Goal: Task Accomplishment & Management: Manage account settings

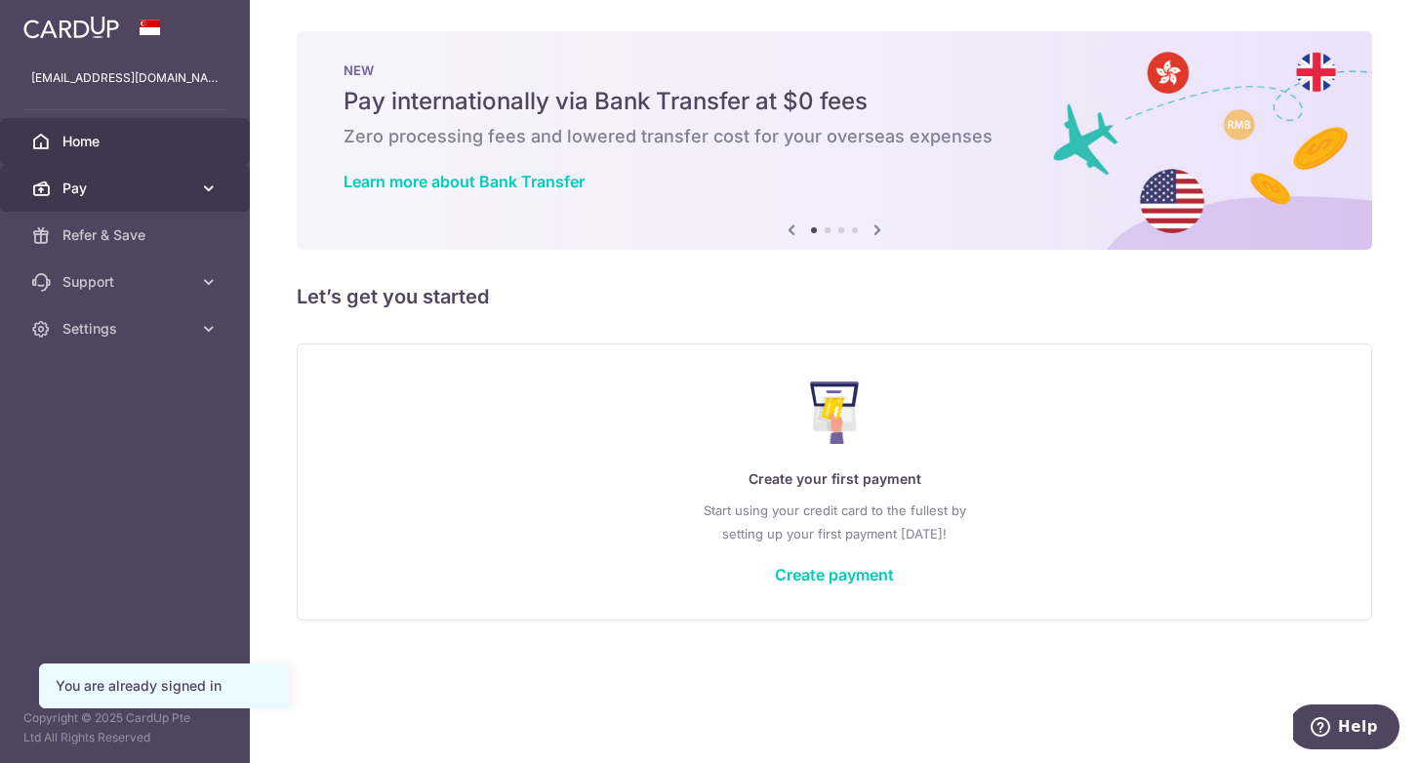
click at [154, 180] on span "Pay" at bounding box center [126, 189] width 129 height 20
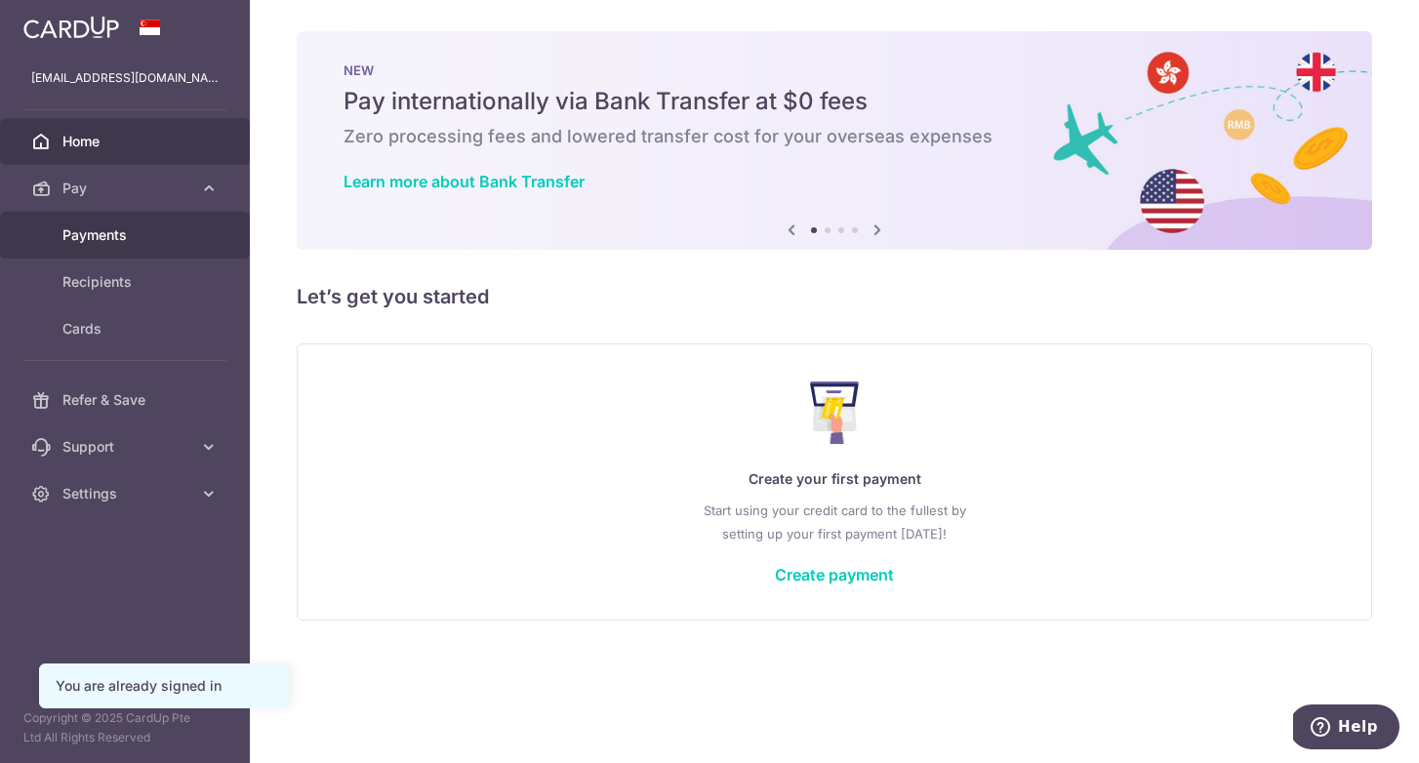
click at [125, 239] on span "Payments" at bounding box center [126, 235] width 129 height 20
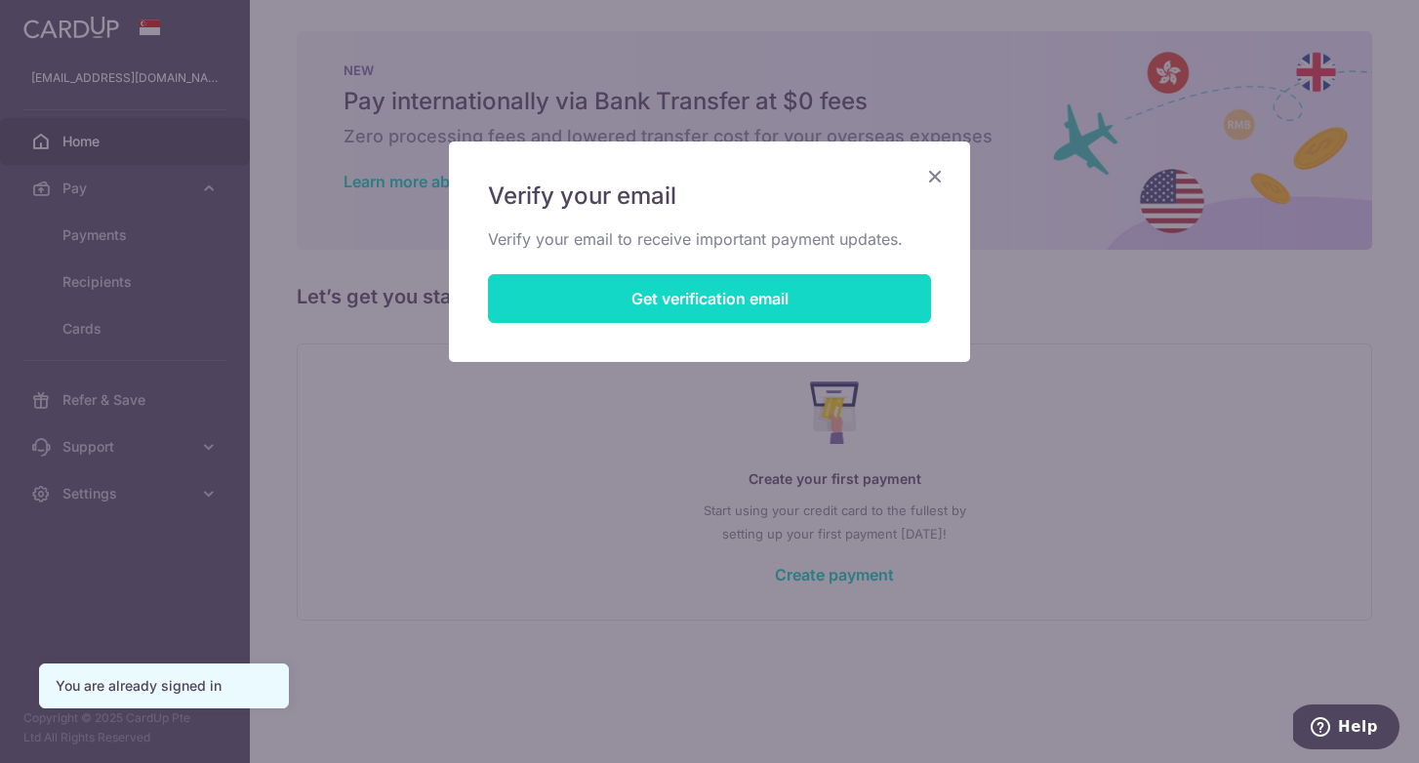
click at [783, 305] on button "Get verification email" at bounding box center [709, 298] width 443 height 49
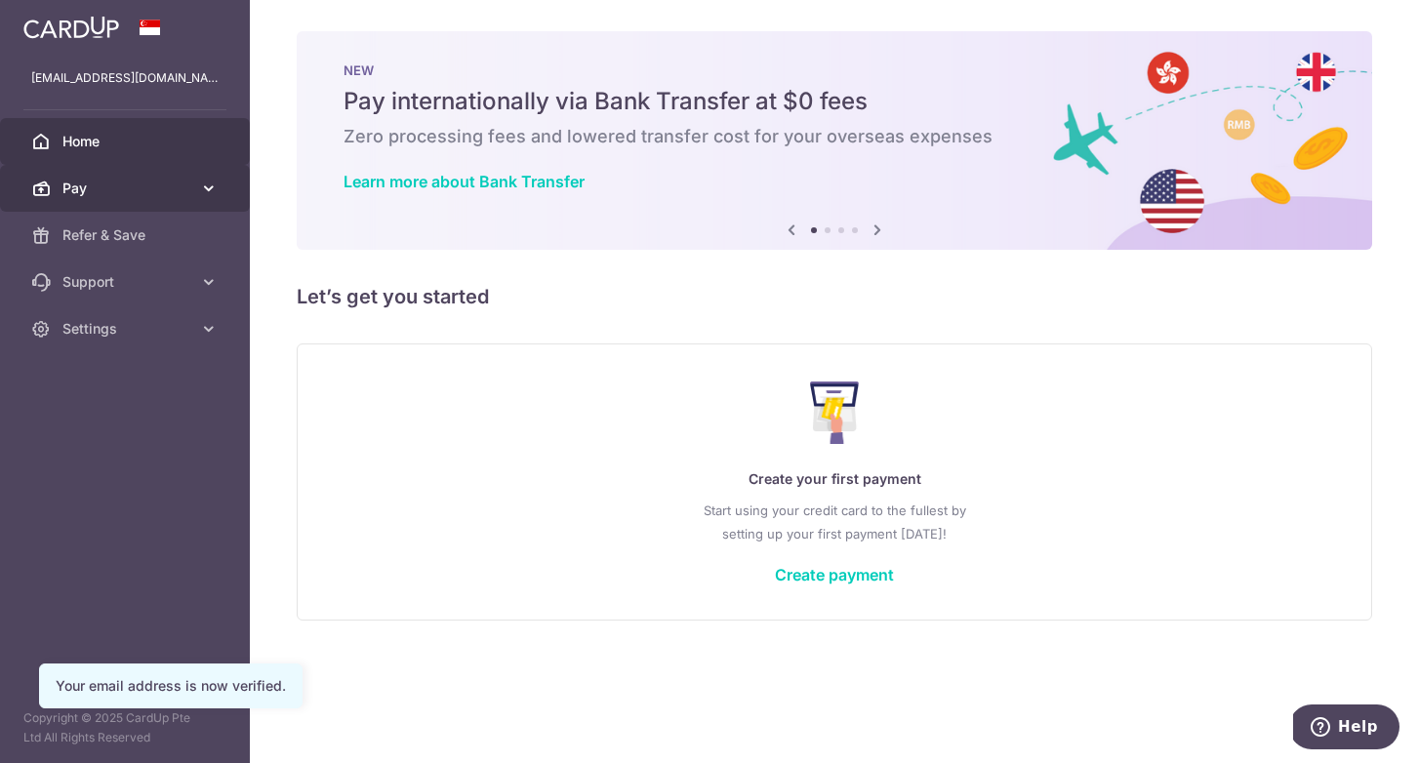
click at [177, 186] on span "Pay" at bounding box center [126, 189] width 129 height 20
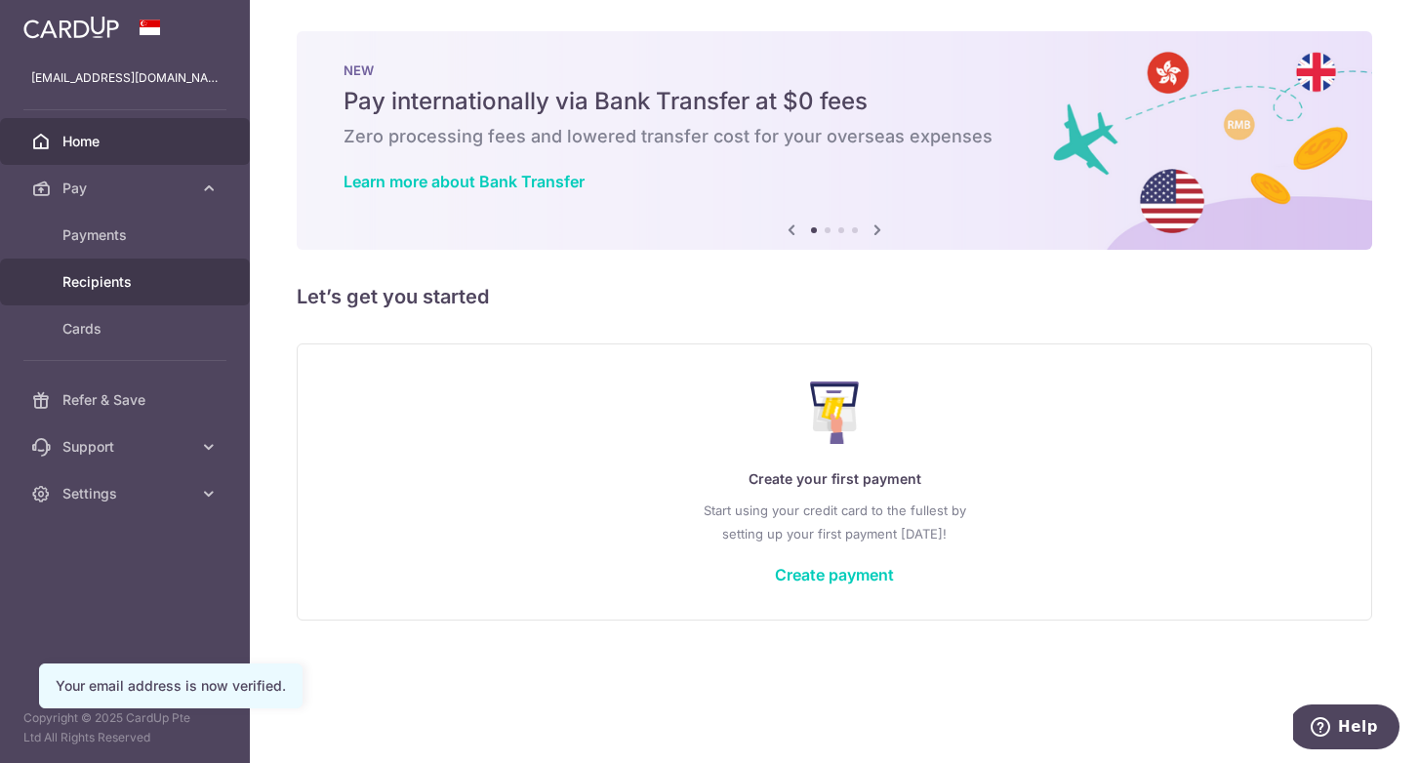
click at [120, 279] on span "Recipients" at bounding box center [126, 282] width 129 height 20
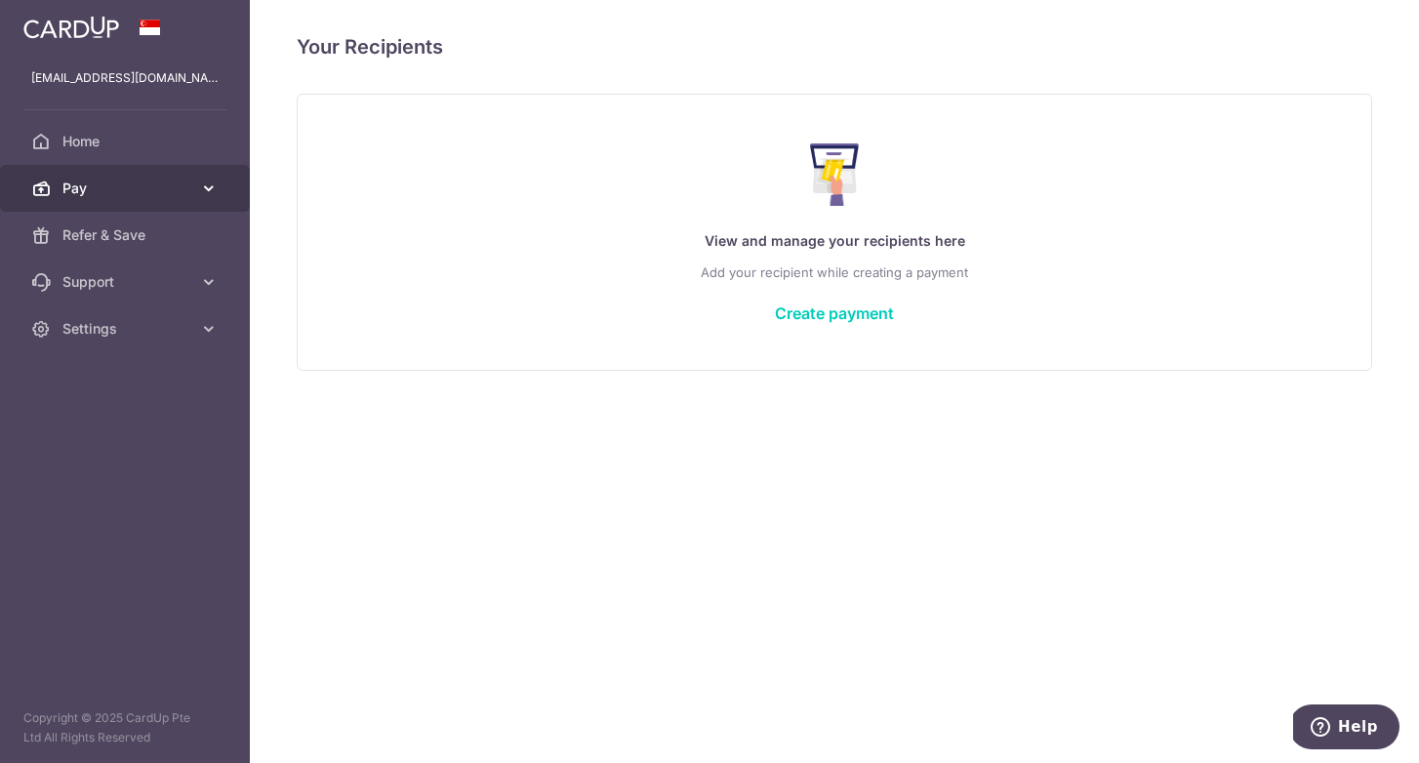
click at [108, 191] on span "Pay" at bounding box center [126, 189] width 129 height 20
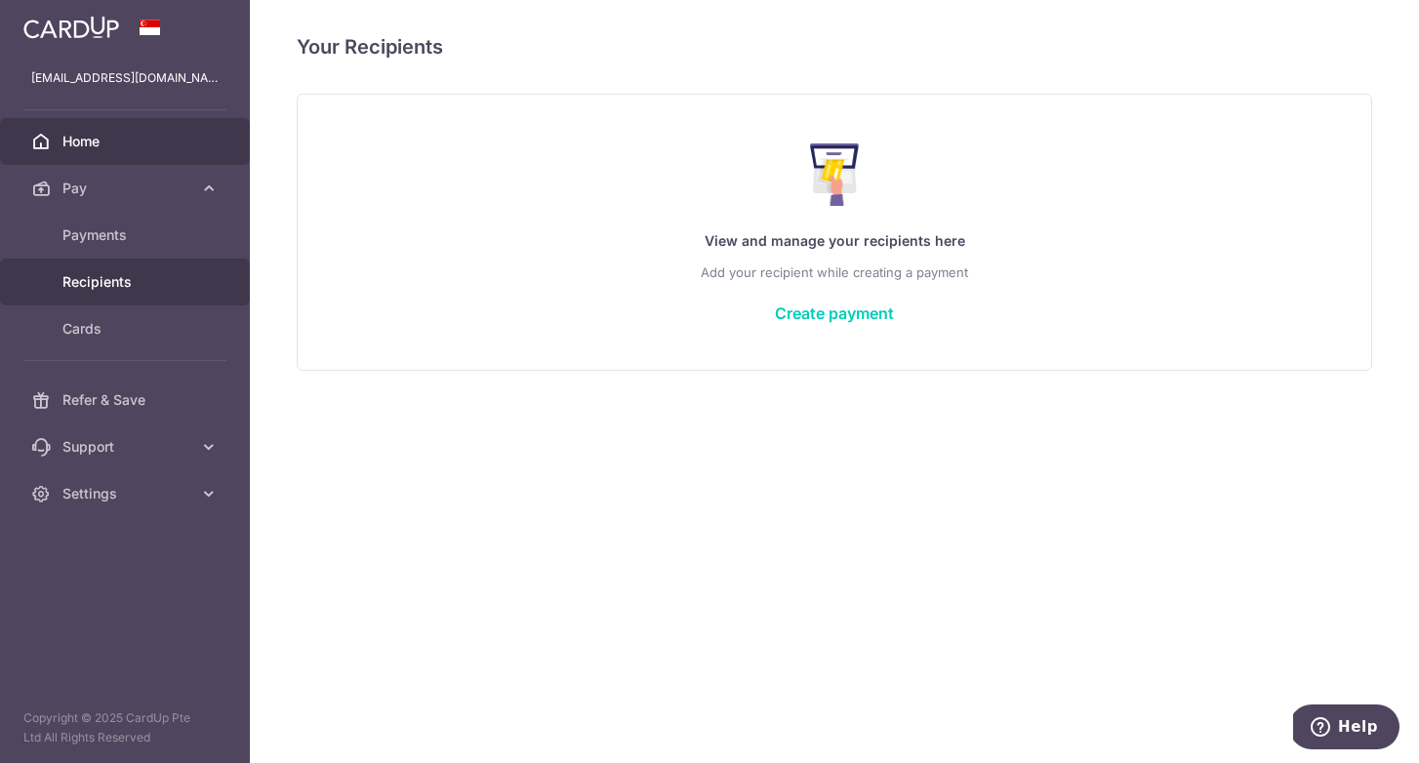
click at [102, 144] on span "Home" at bounding box center [126, 142] width 129 height 20
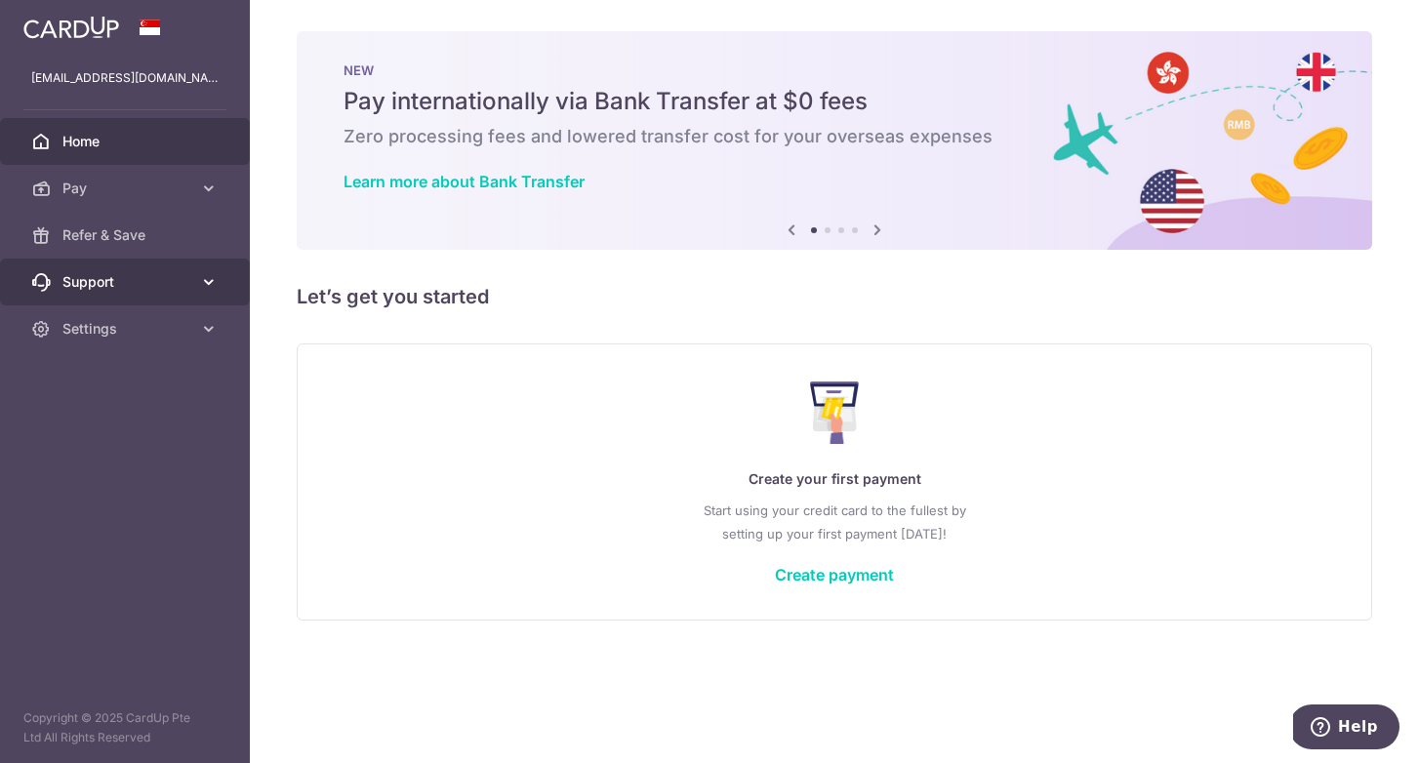
click at [118, 287] on span "Support" at bounding box center [126, 282] width 129 height 20
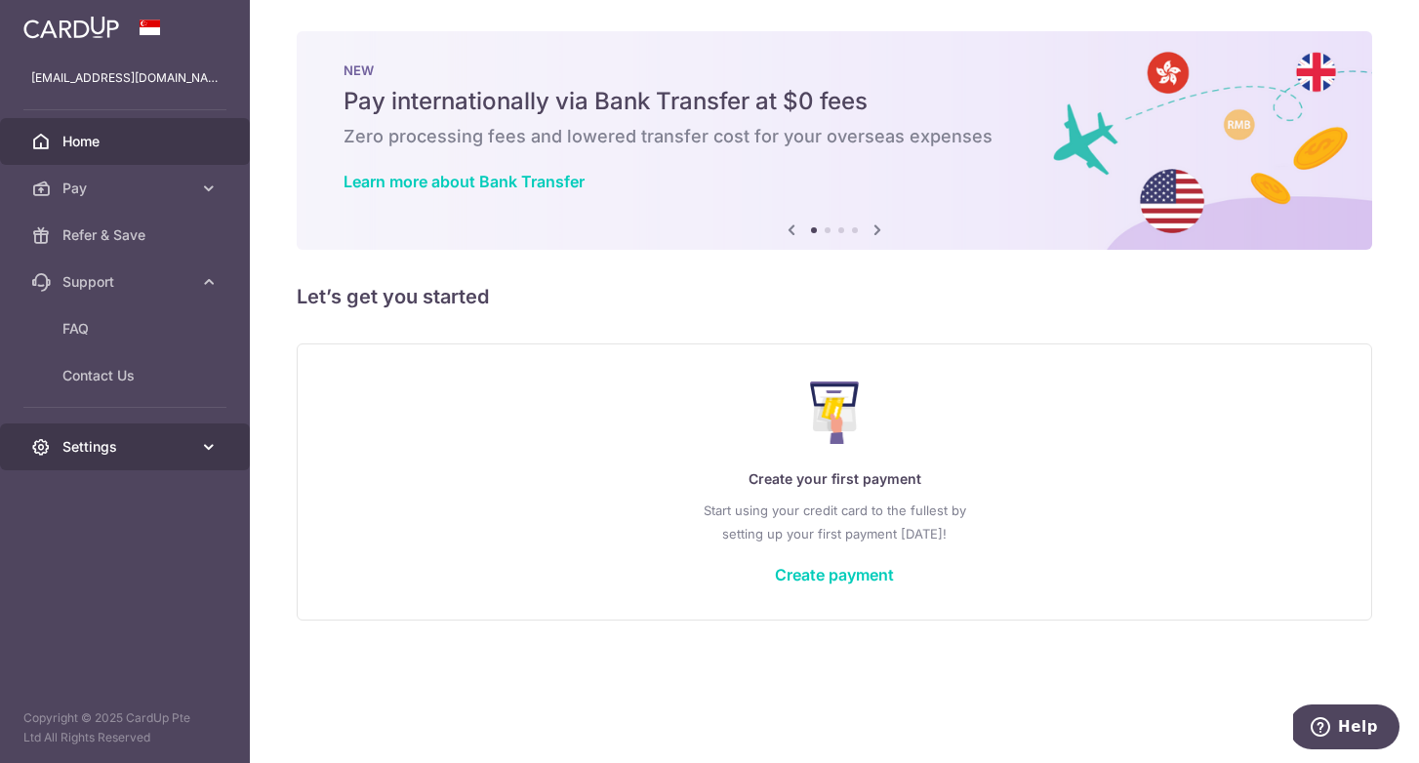
click at [114, 454] on span "Settings" at bounding box center [126, 447] width 129 height 20
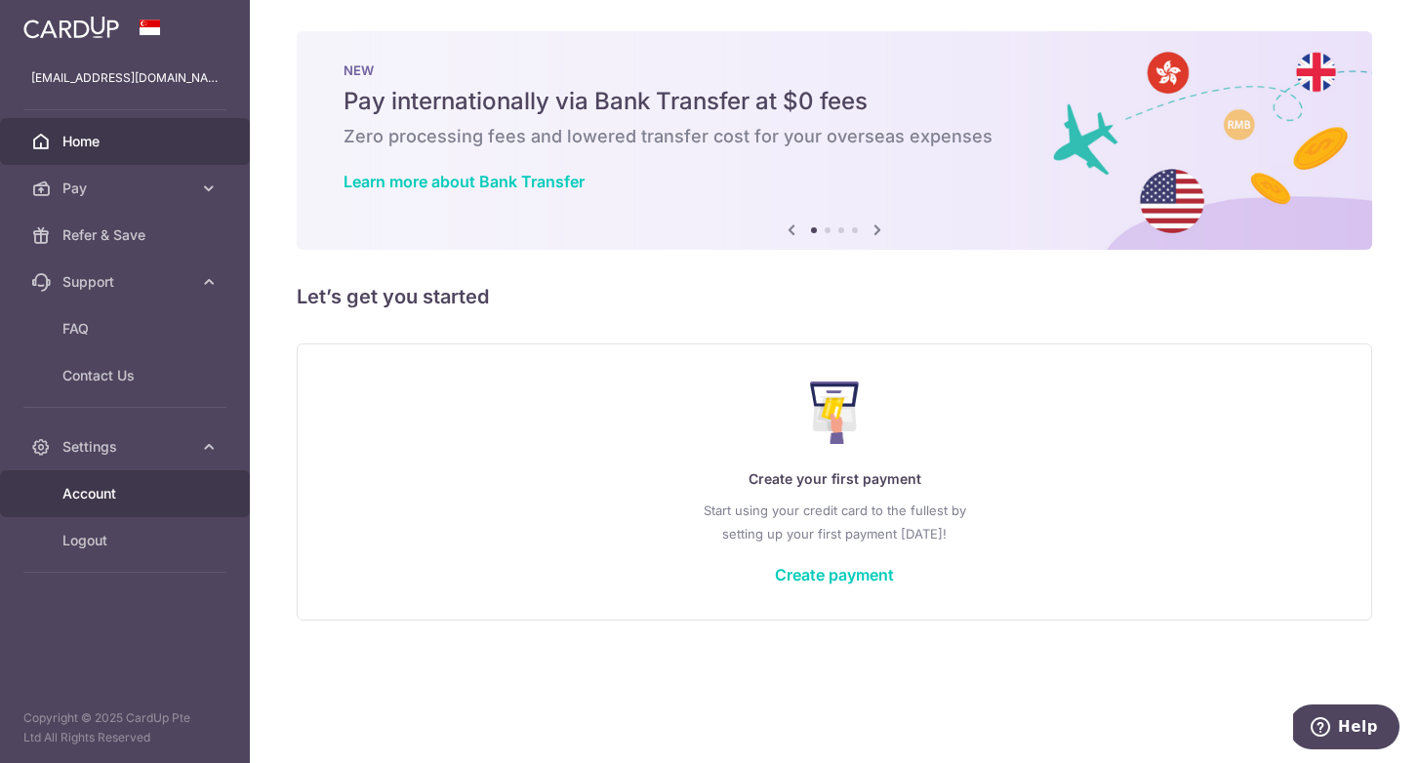
click at [106, 499] on span "Account" at bounding box center [126, 494] width 129 height 20
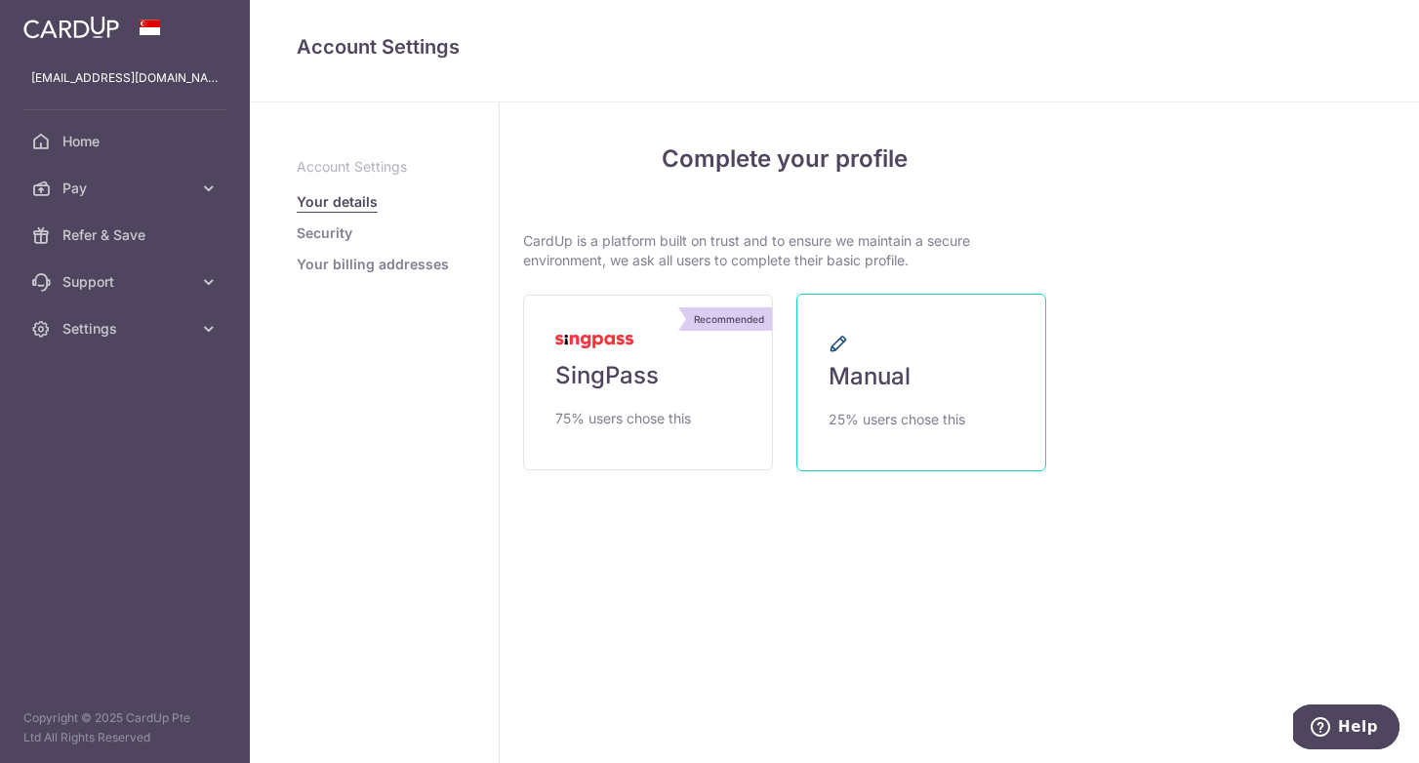
click at [932, 354] on link "Manual 25% users chose this" at bounding box center [921, 383] width 250 height 178
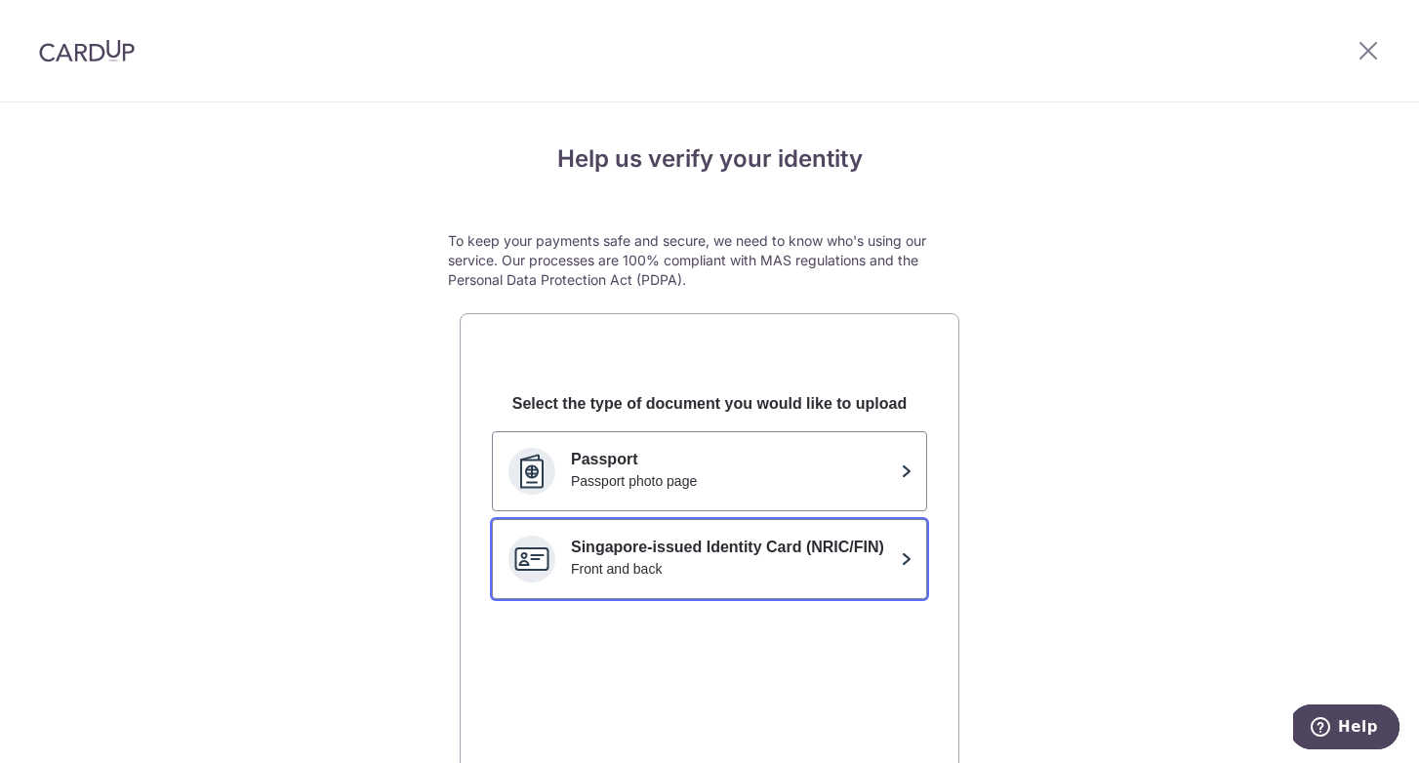
click at [808, 570] on div "Front and back" at bounding box center [732, 569] width 322 height 20
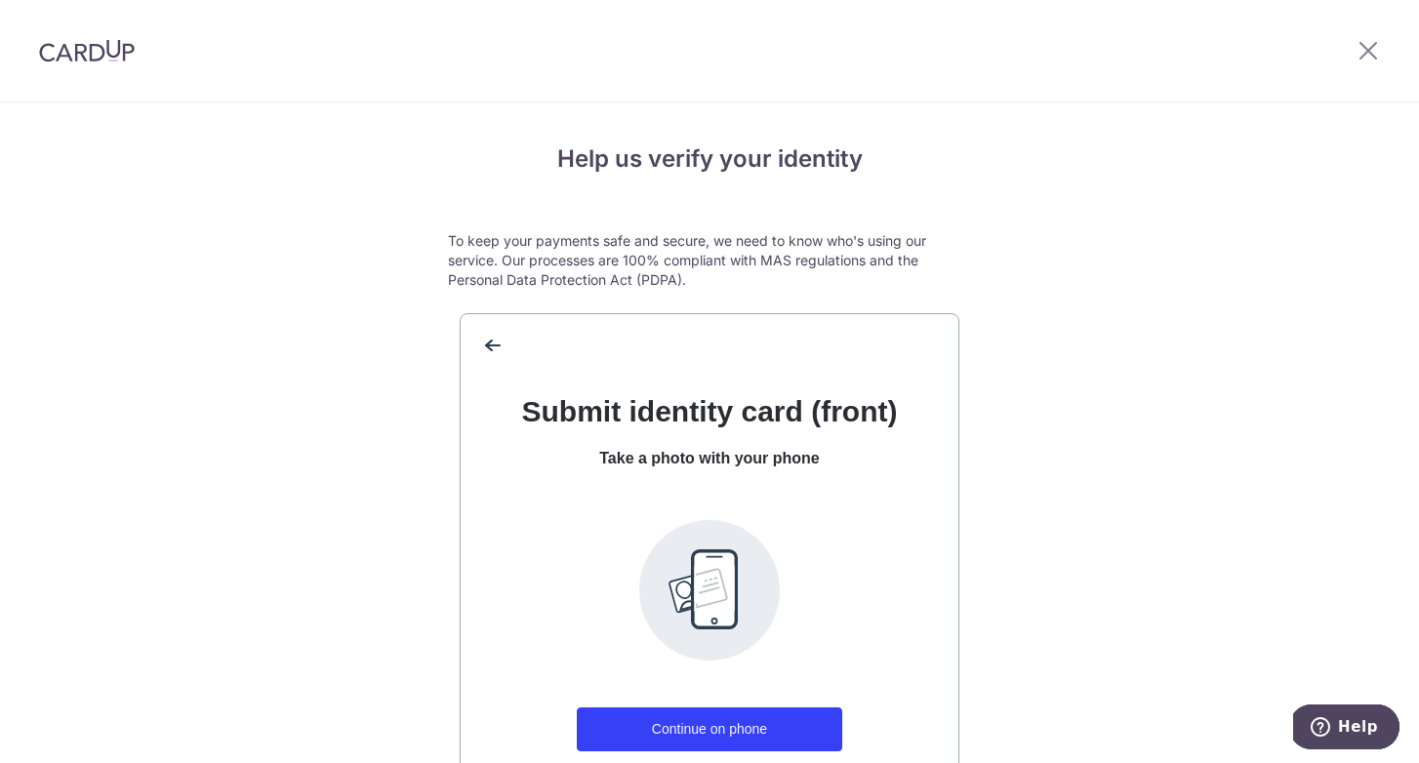
scroll to position [189, 0]
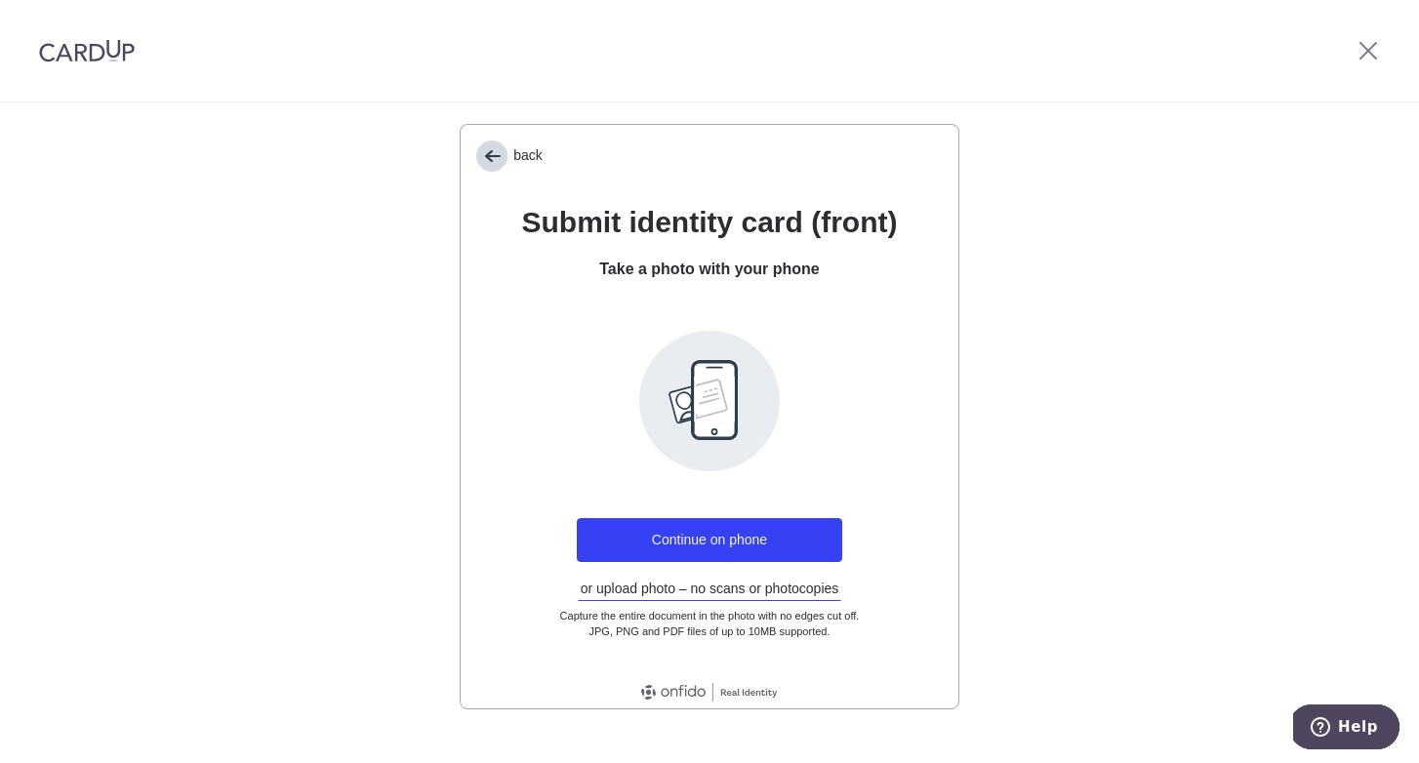
click at [499, 151] on span "back" at bounding box center [491, 156] width 31 height 31
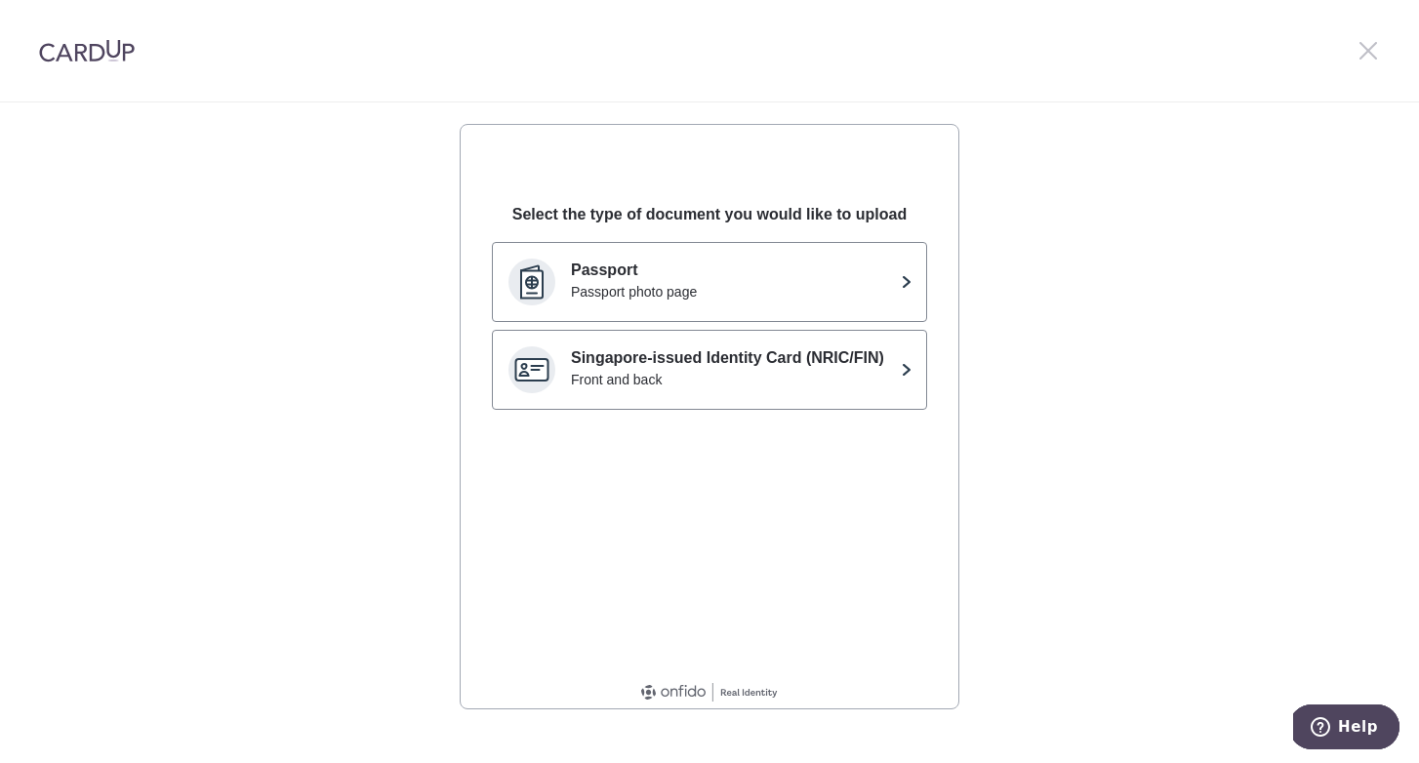
click at [1366, 47] on icon at bounding box center [1368, 50] width 23 height 24
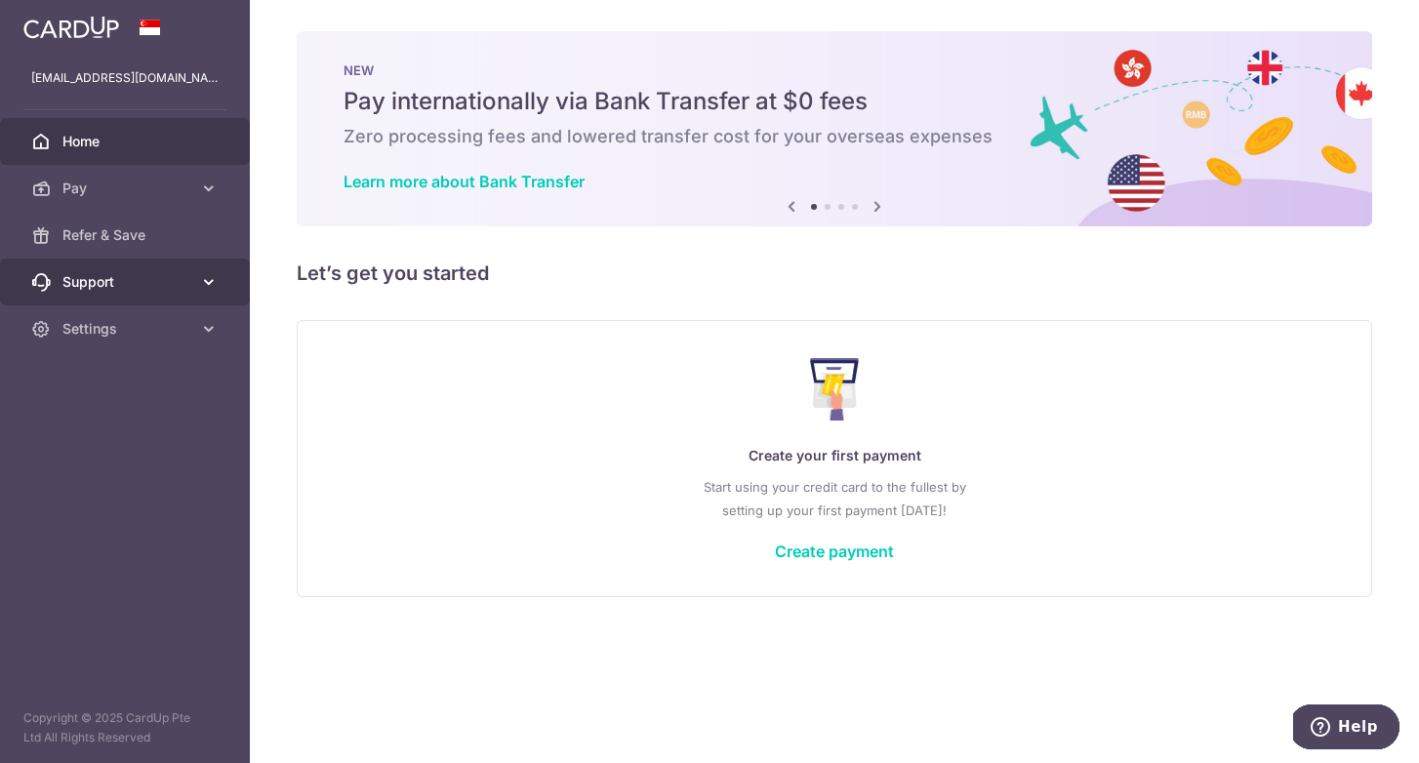
click at [117, 285] on span "Support" at bounding box center [126, 282] width 129 height 20
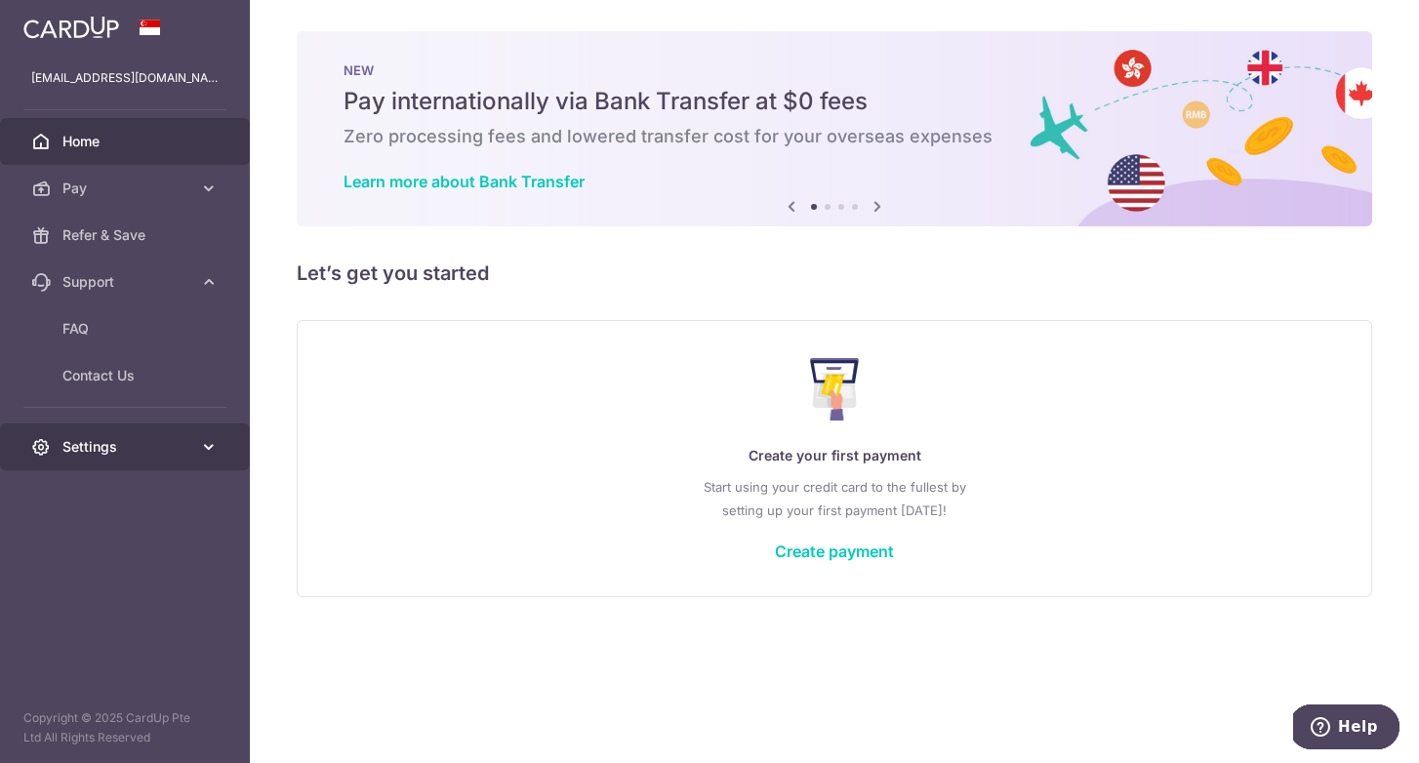
click at [107, 434] on link "Settings" at bounding box center [125, 447] width 250 height 47
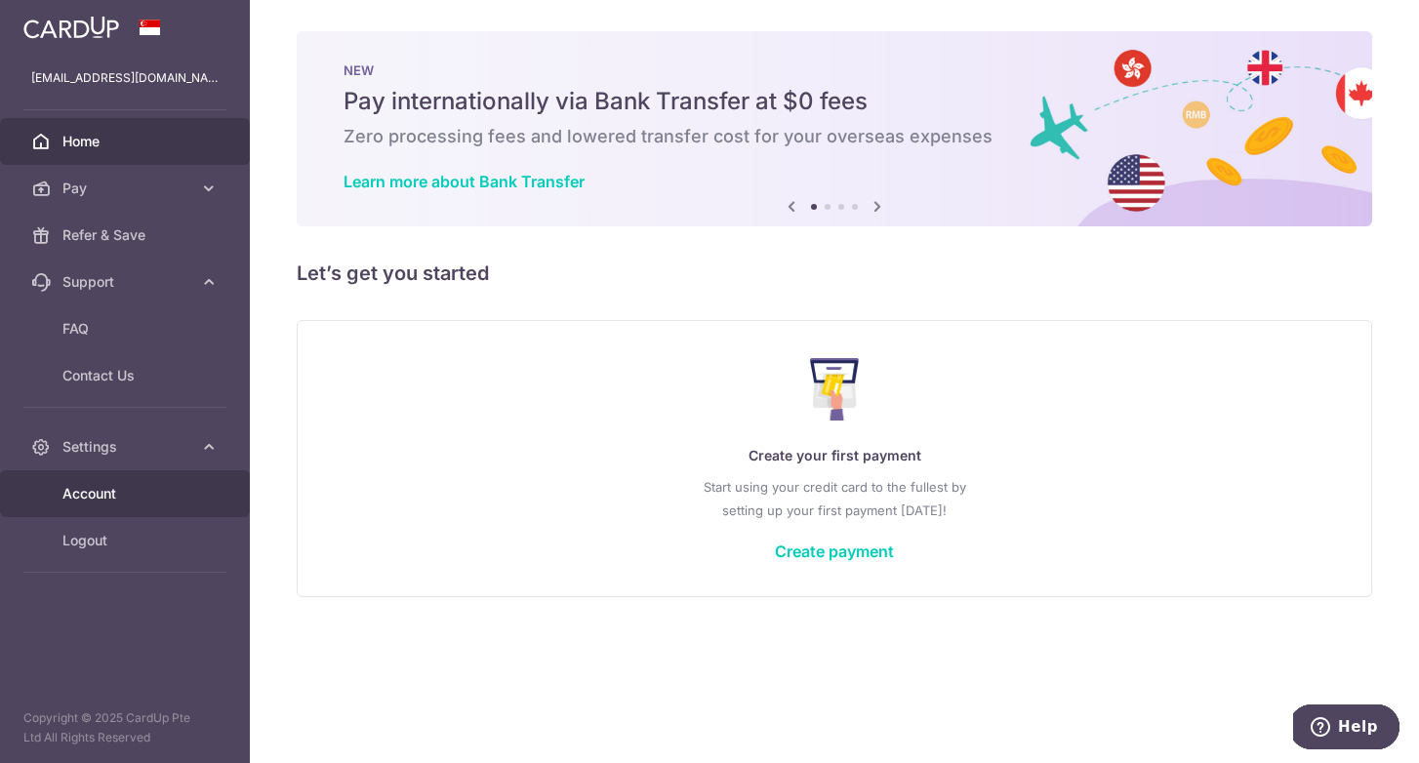
click at [110, 508] on link "Account" at bounding box center [125, 493] width 250 height 47
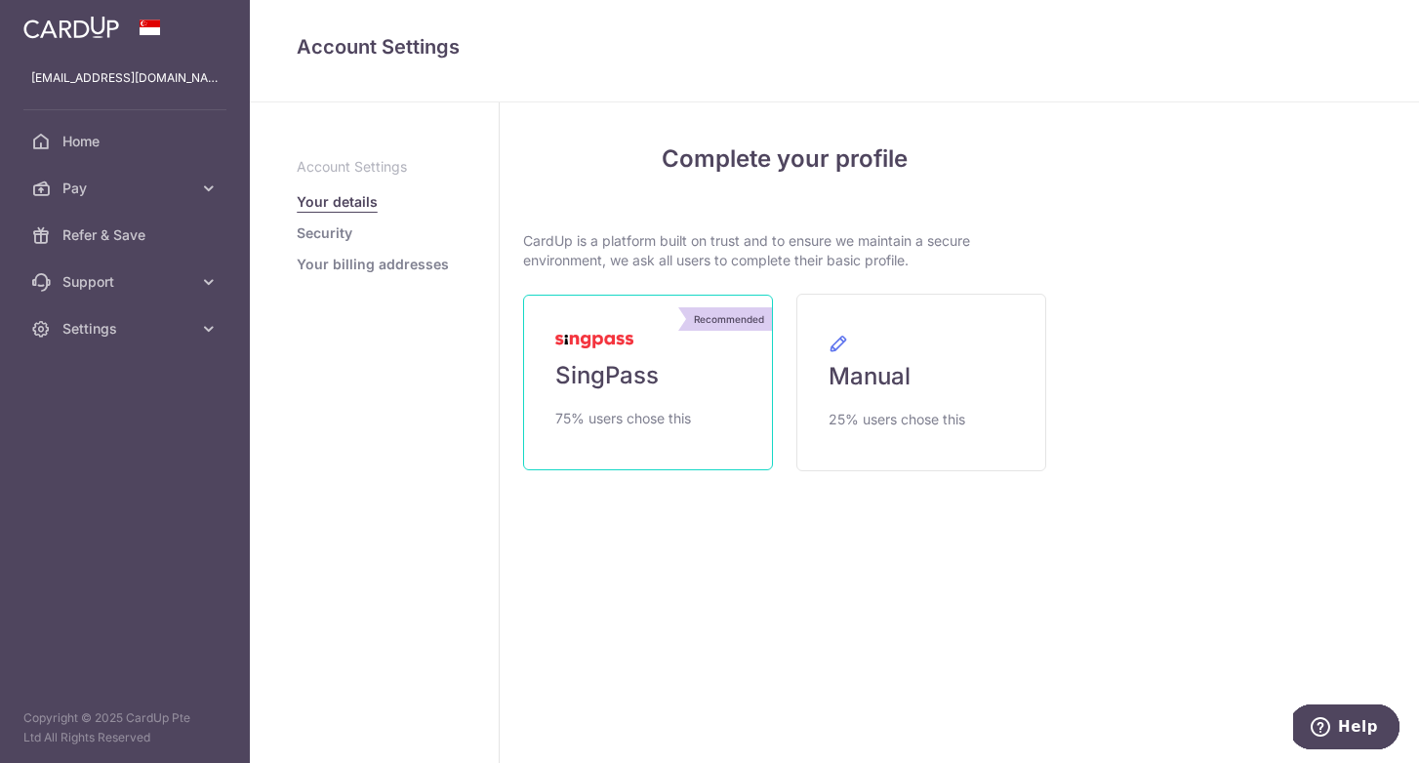
click at [723, 370] on link "Recommended SingPass 75% users chose this" at bounding box center [648, 383] width 250 height 176
click at [345, 233] on link "Security" at bounding box center [325, 233] width 56 height 20
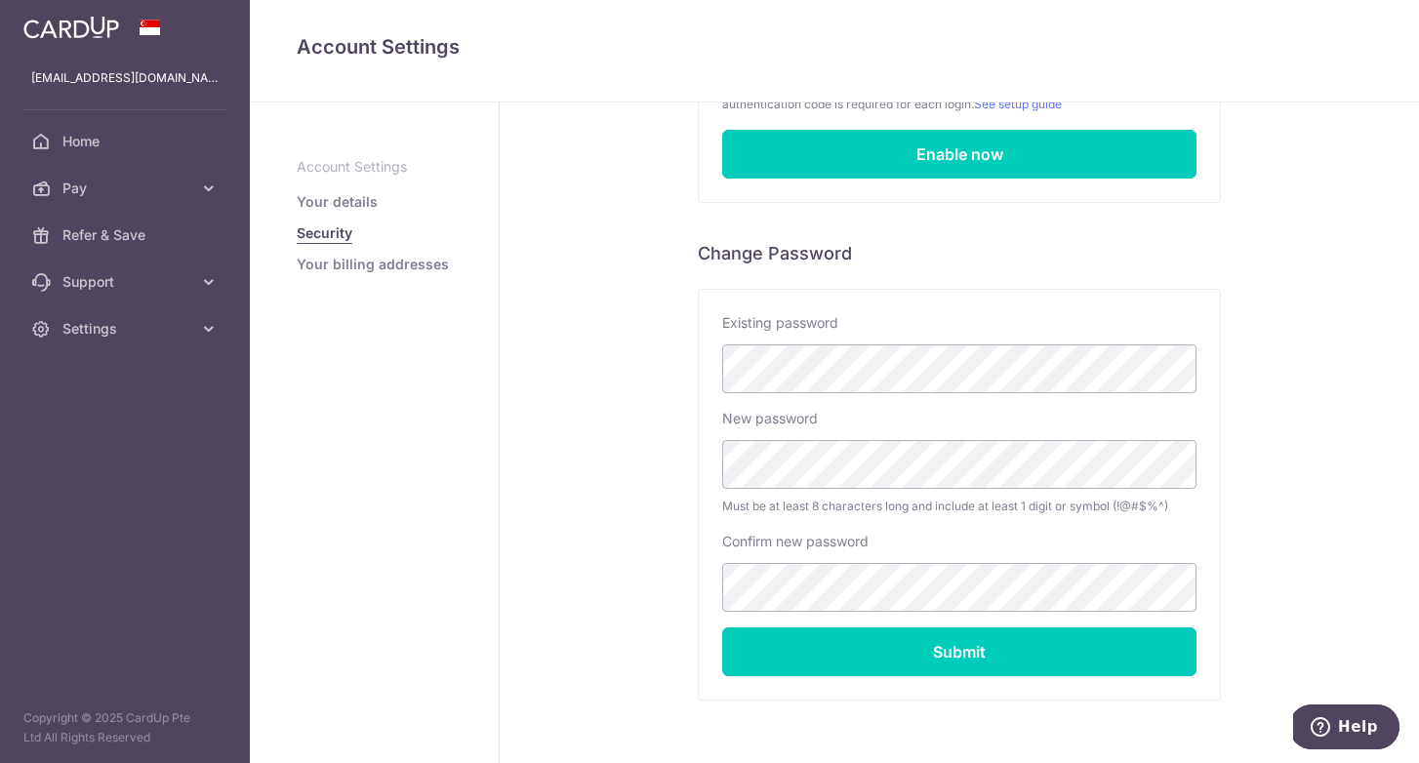
scroll to position [267, 0]
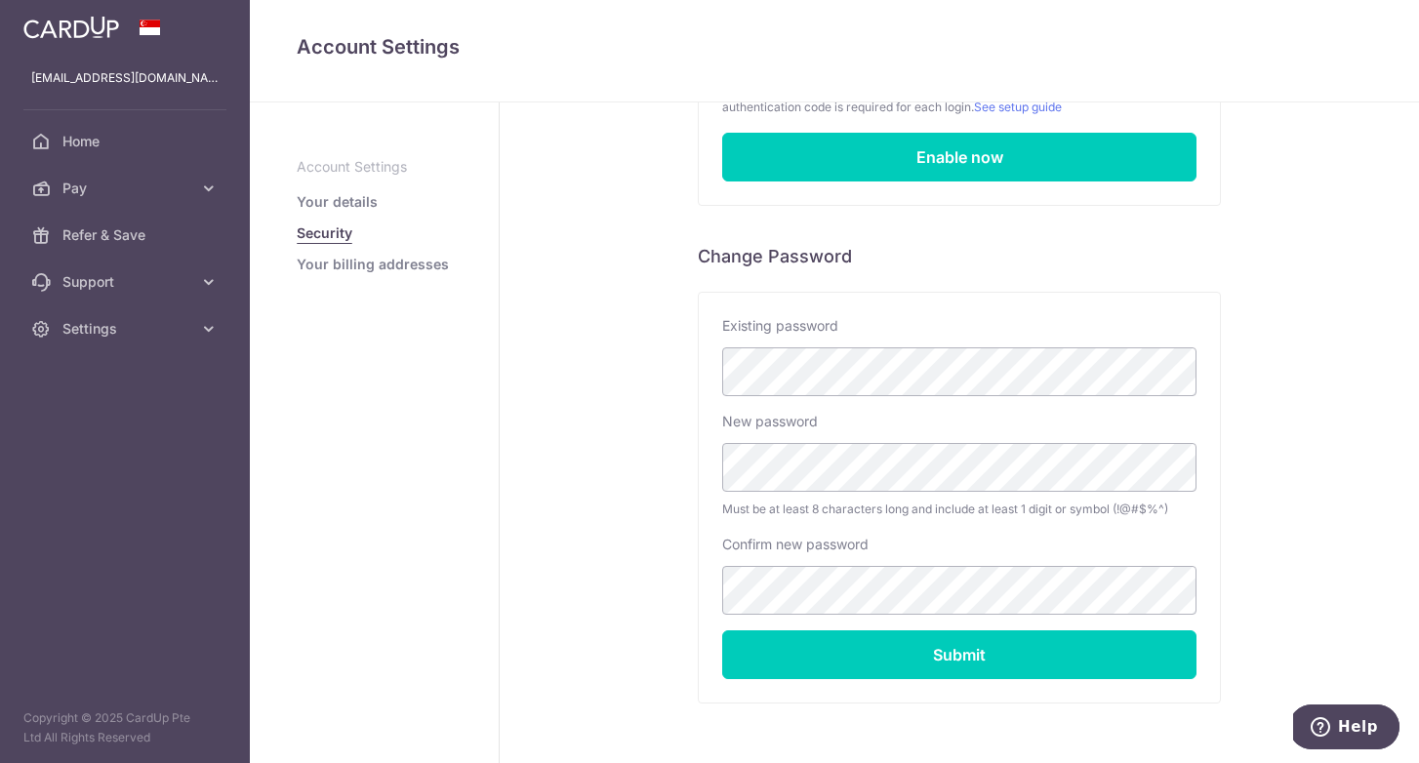
click at [378, 265] on link "Your billing addresses" at bounding box center [373, 265] width 152 height 20
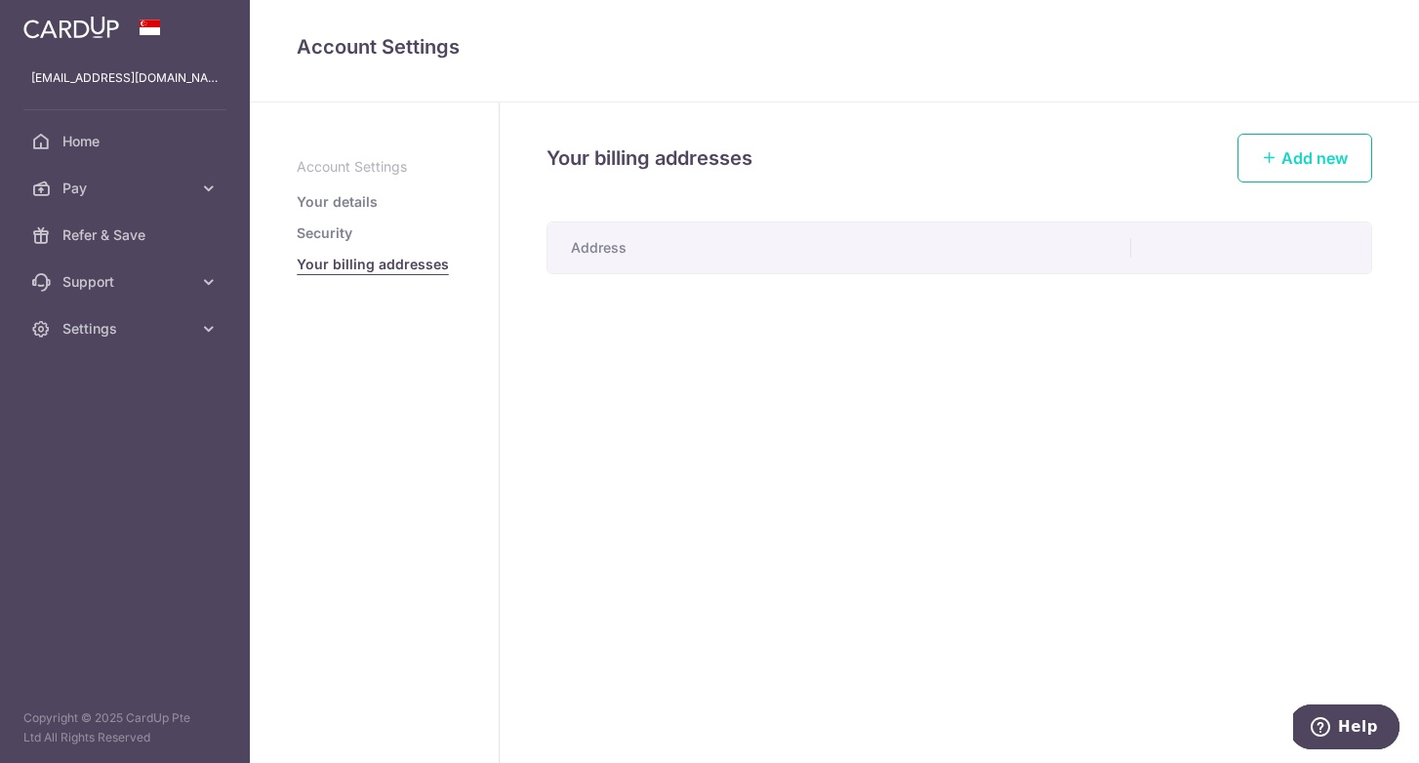
click at [1307, 157] on span "Add new" at bounding box center [1314, 158] width 66 height 20
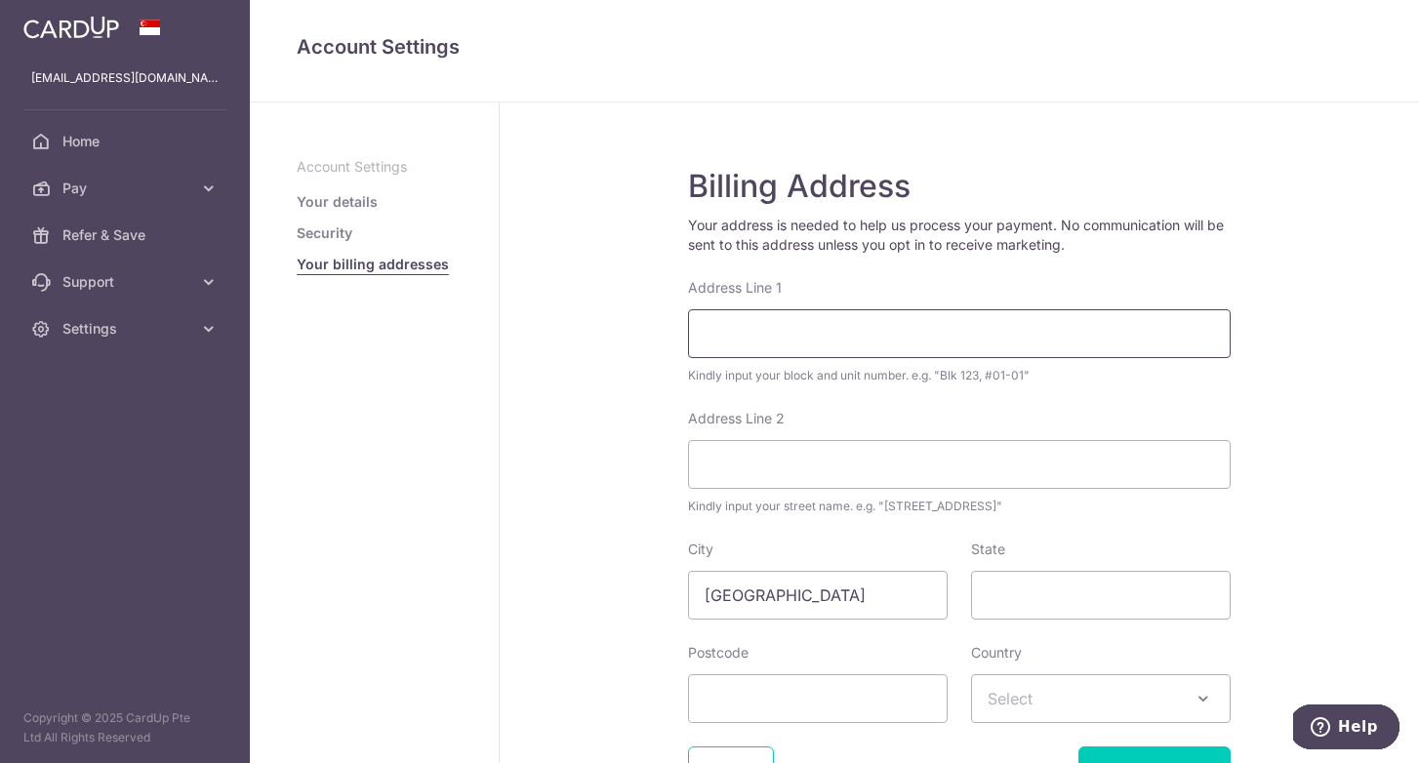
click at [784, 343] on input "Address Line 1" at bounding box center [959, 333] width 543 height 49
type input "6A Cairnhill Rise, Cairnhill Astoria #02-01"
type input "229742"
select select "199"
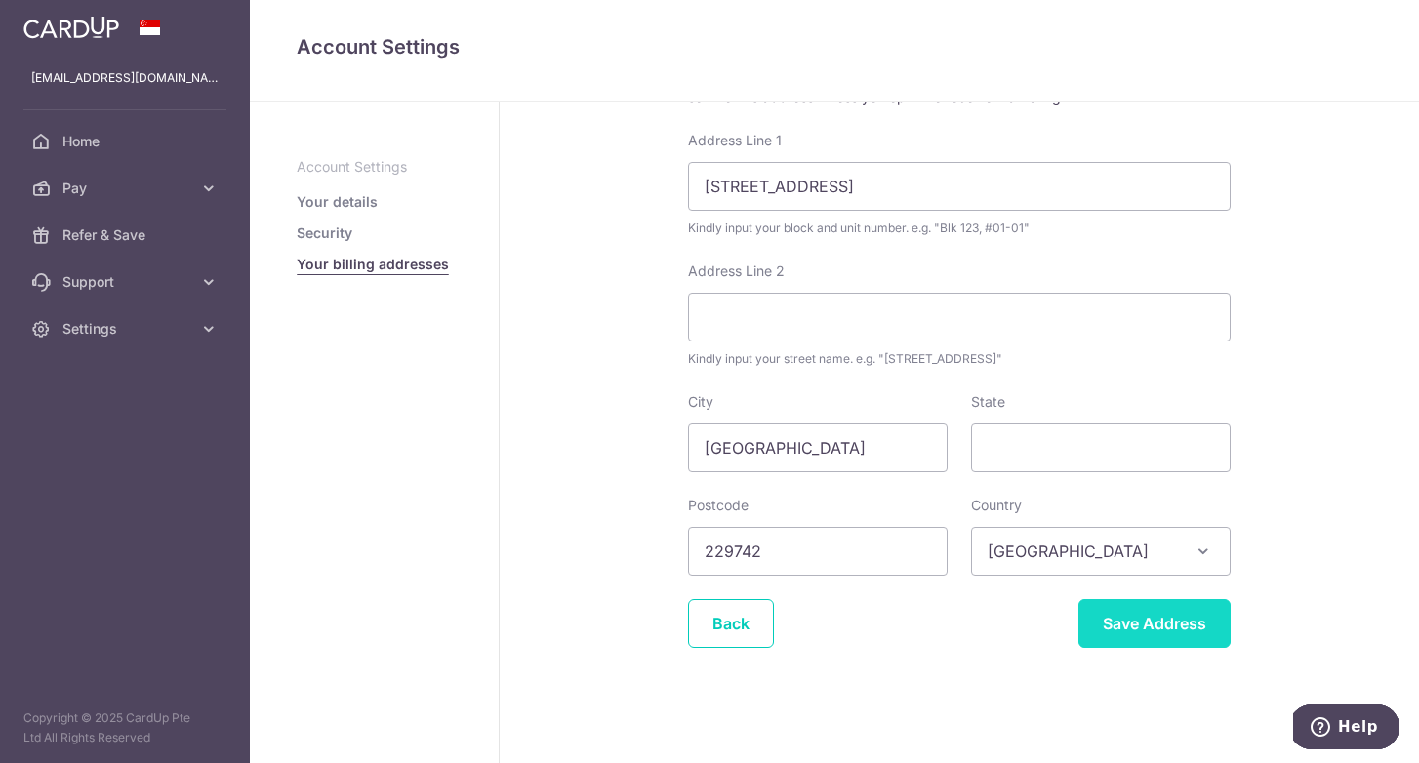
click at [1147, 629] on input "Save Address" at bounding box center [1154, 623] width 152 height 49
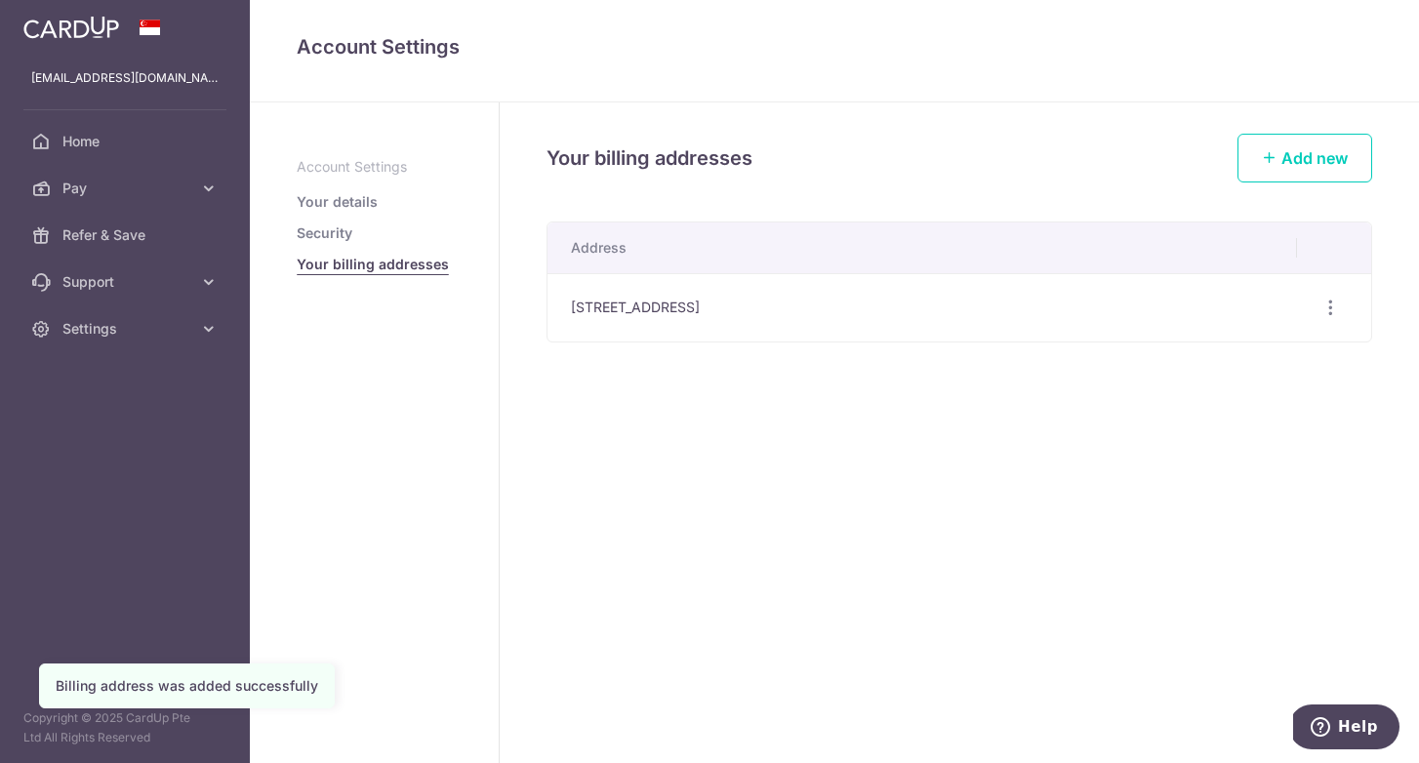
click at [353, 201] on link "Your details" at bounding box center [337, 202] width 81 height 20
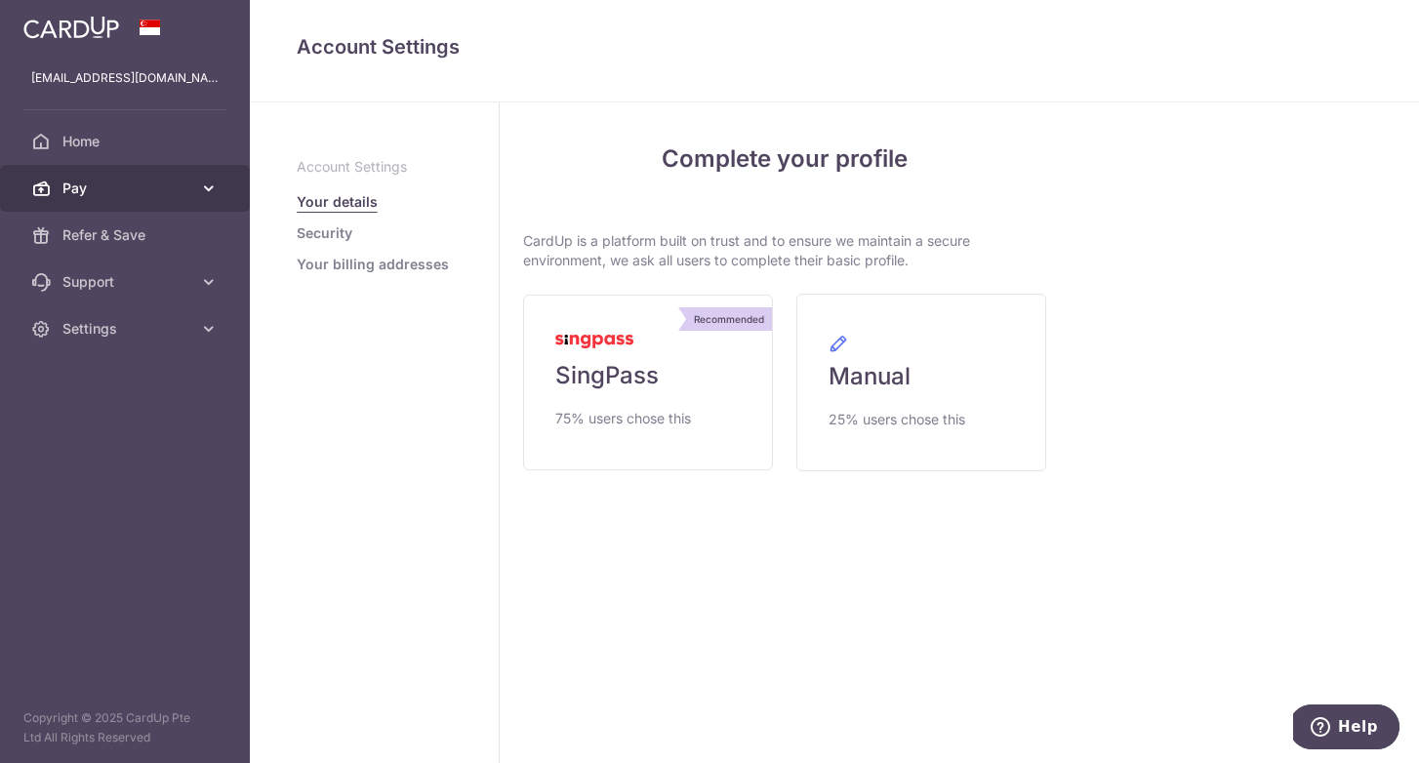
click at [126, 193] on span "Pay" at bounding box center [126, 189] width 129 height 20
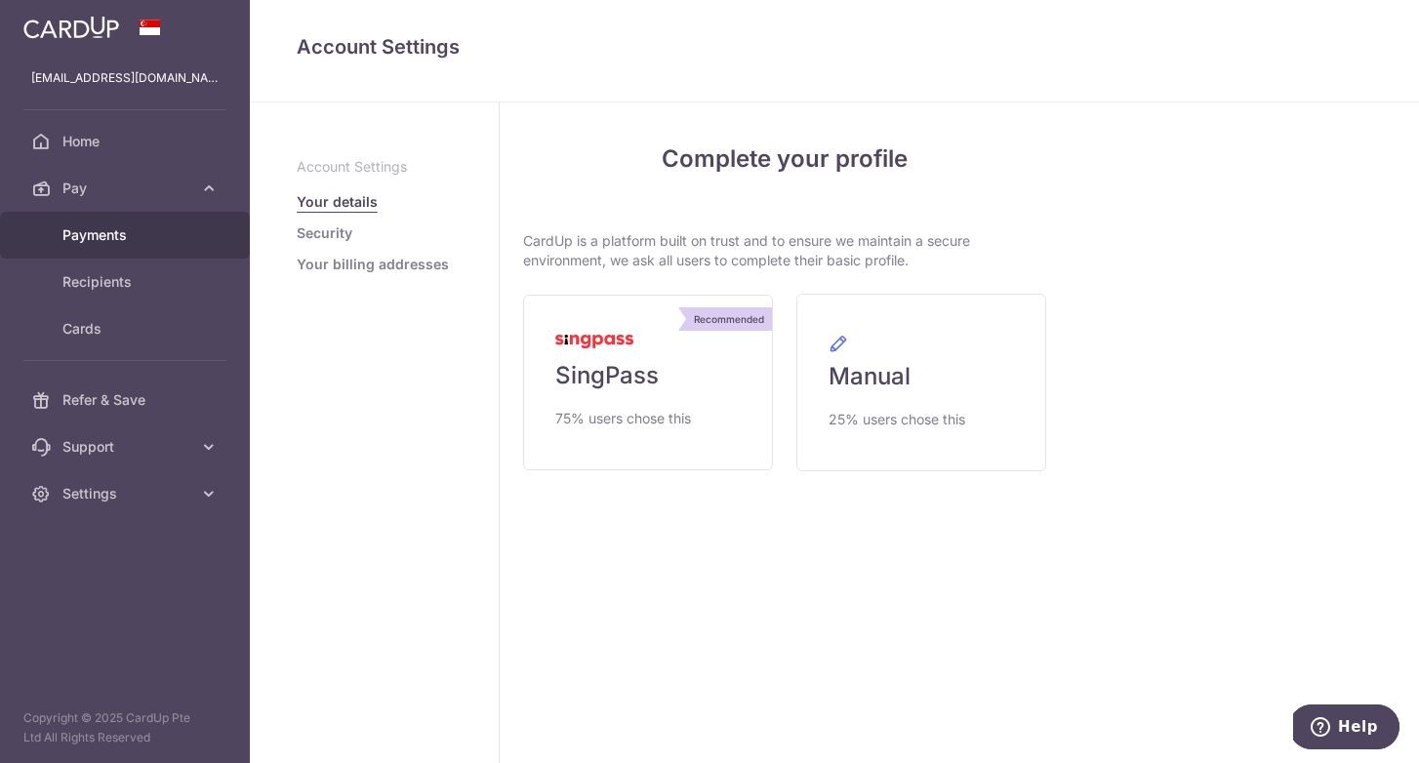
click at [106, 235] on span "Payments" at bounding box center [126, 235] width 129 height 20
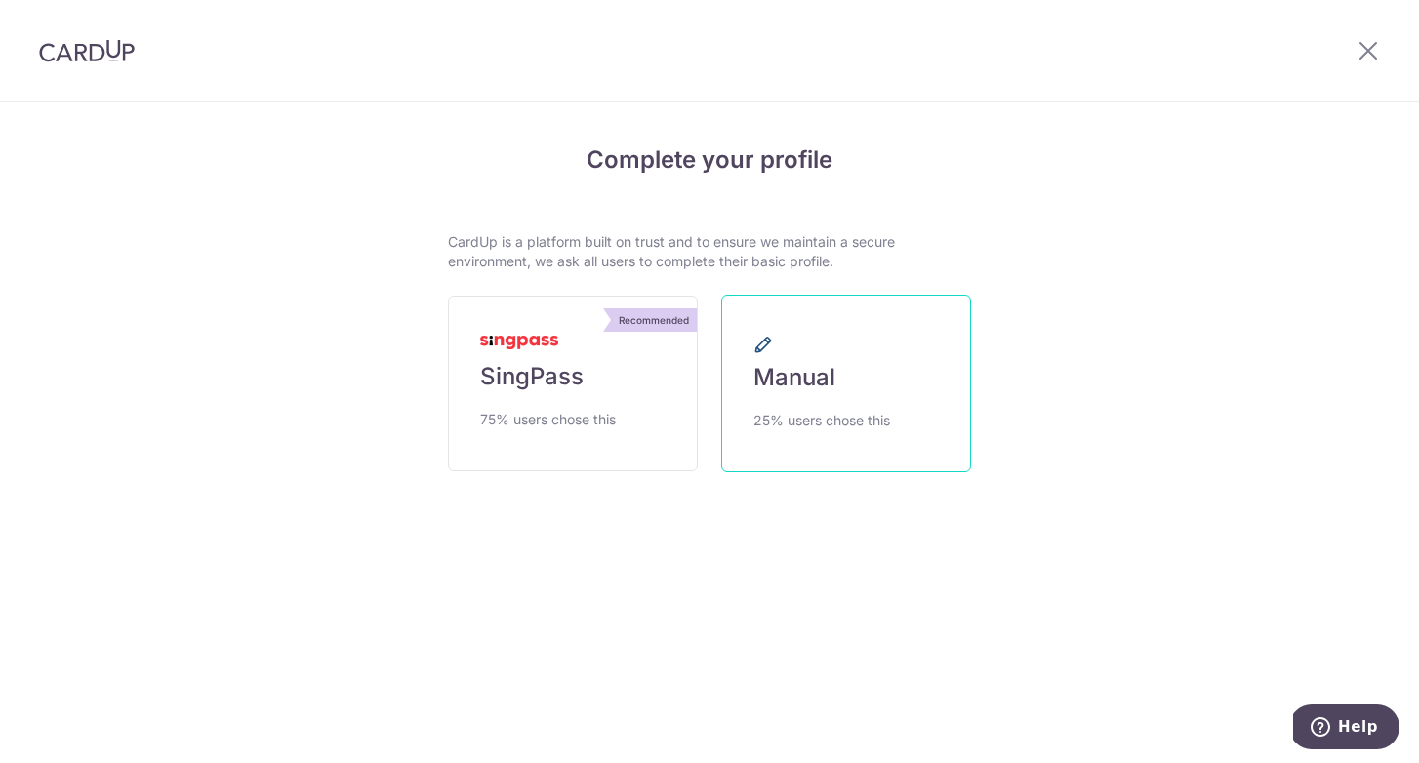
click at [828, 373] on span "Manual" at bounding box center [794, 377] width 82 height 31
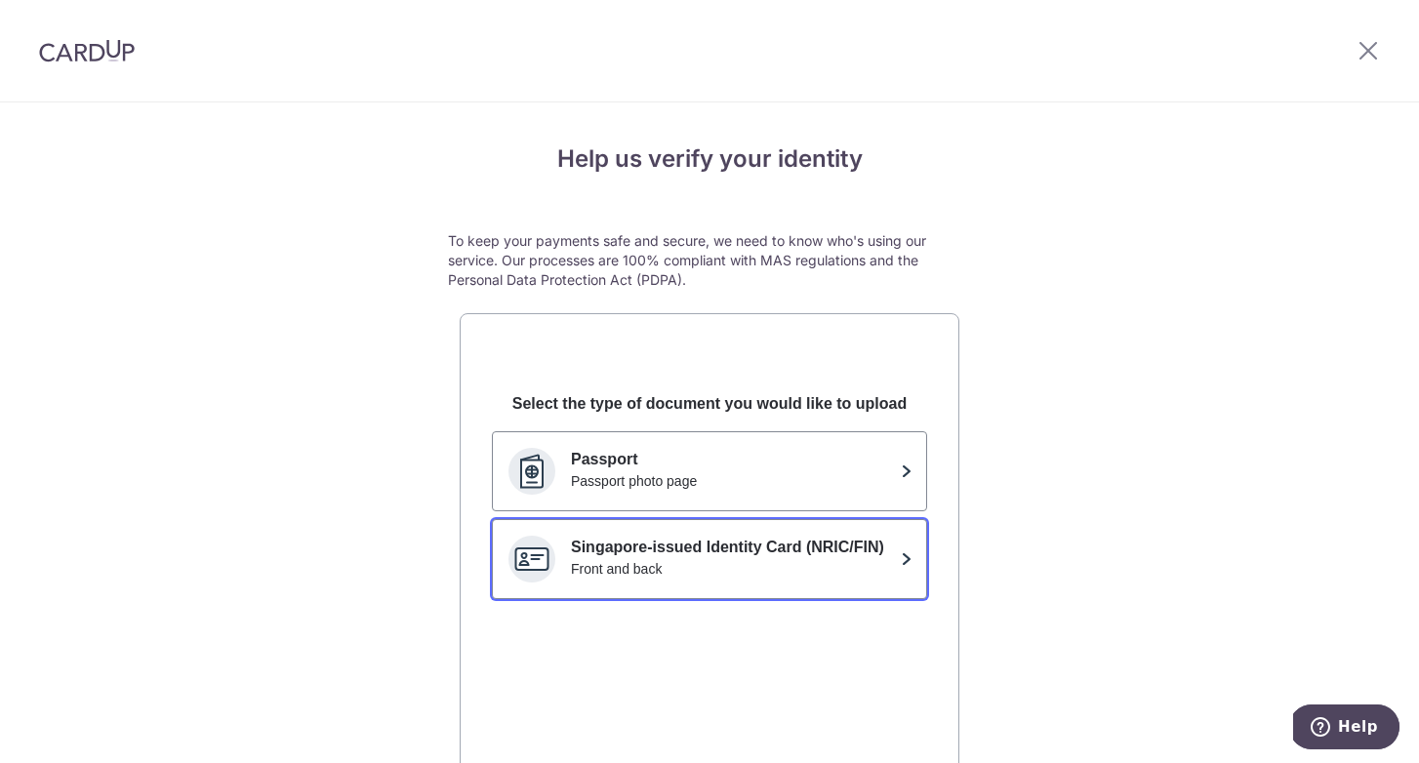
click at [845, 570] on div "Front and back" at bounding box center [732, 569] width 322 height 20
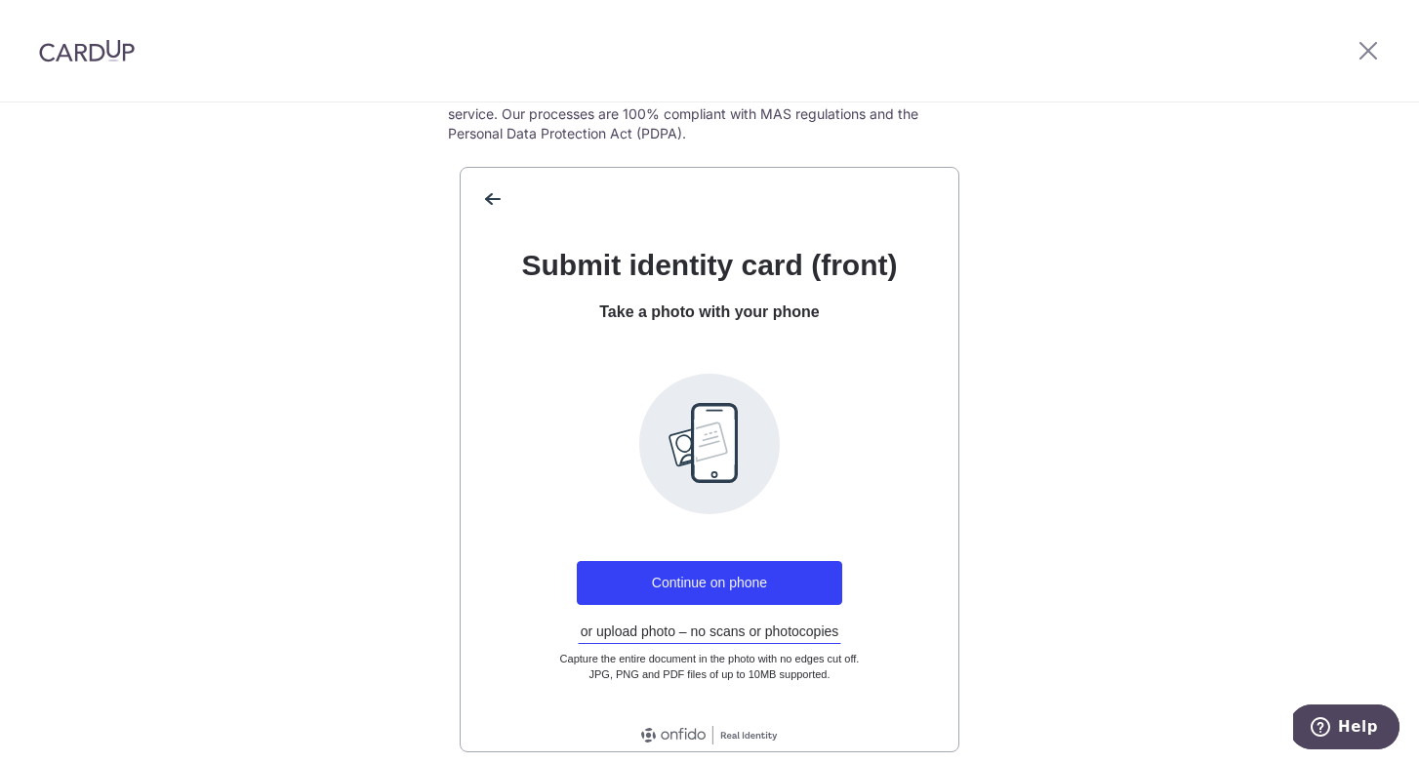
scroll to position [227, 0]
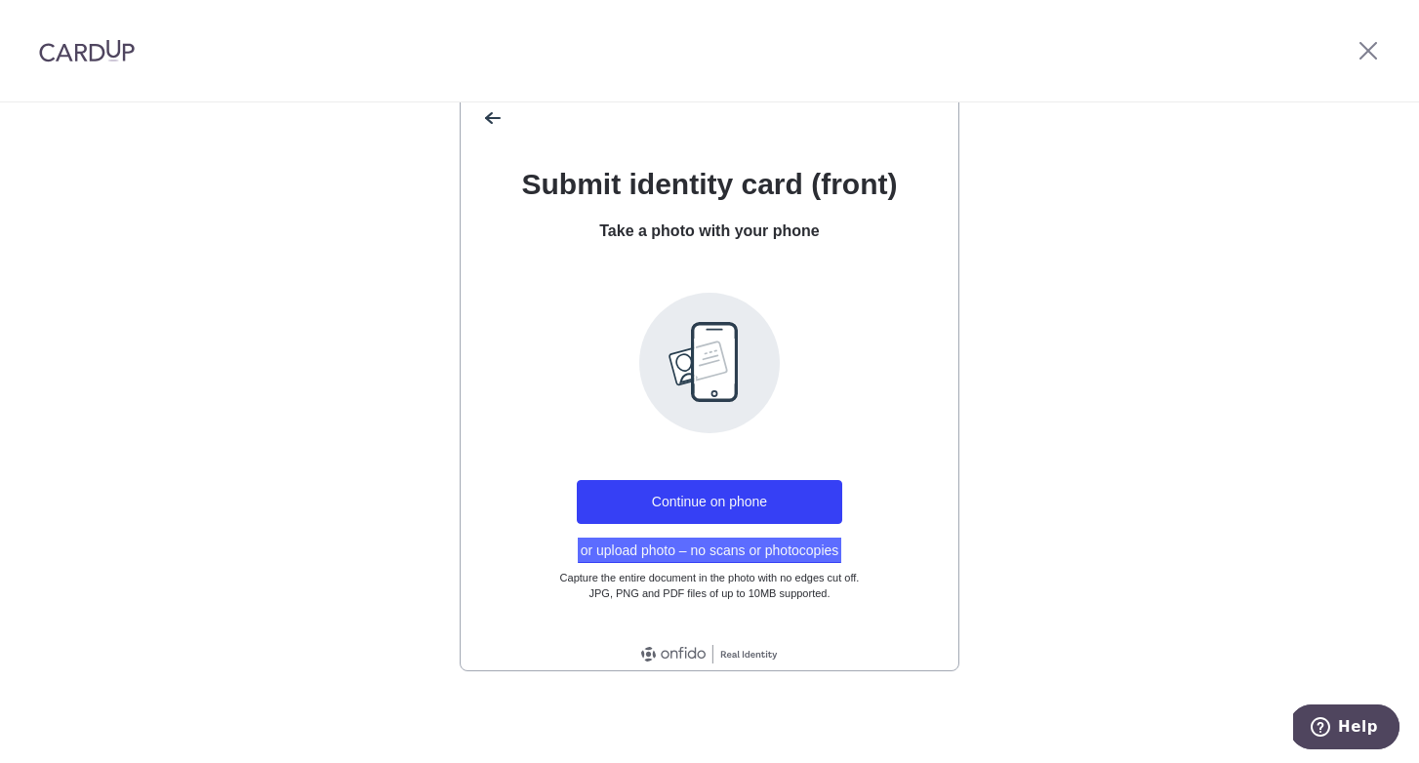
click at [754, 551] on button "or upload photo – no scans or photocopies" at bounding box center [710, 550] width 264 height 25
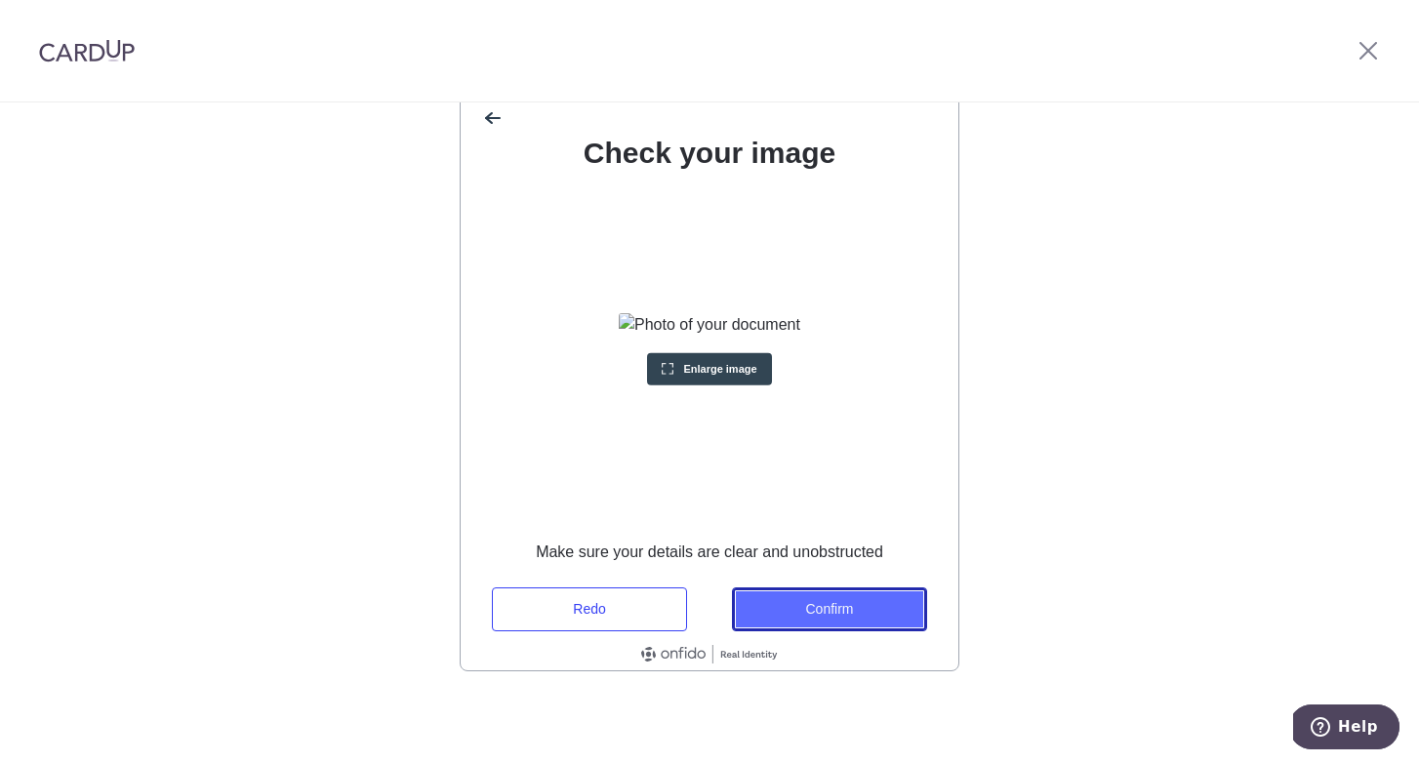
click at [837, 611] on button "Confirm" at bounding box center [829, 610] width 195 height 44
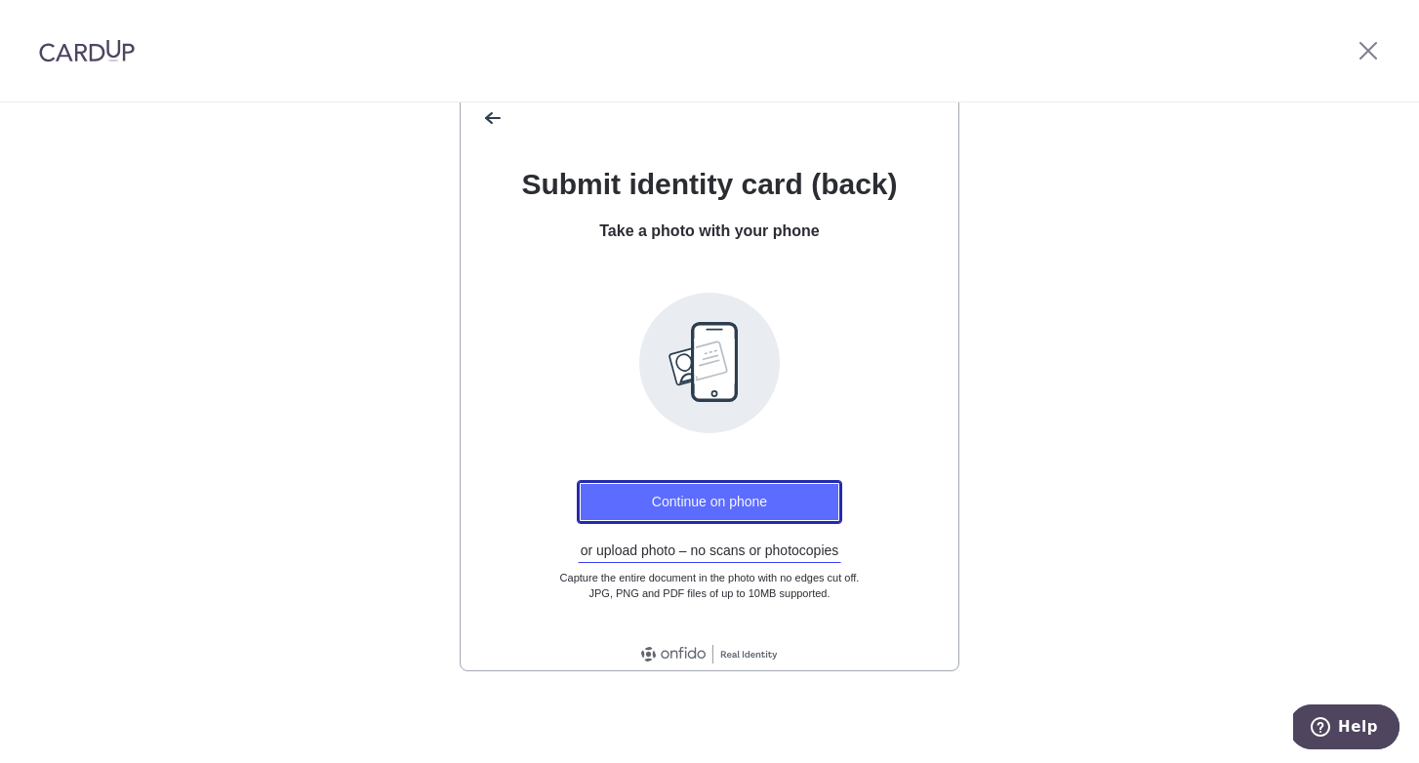
click at [769, 504] on button "Continue on phone" at bounding box center [709, 502] width 265 height 44
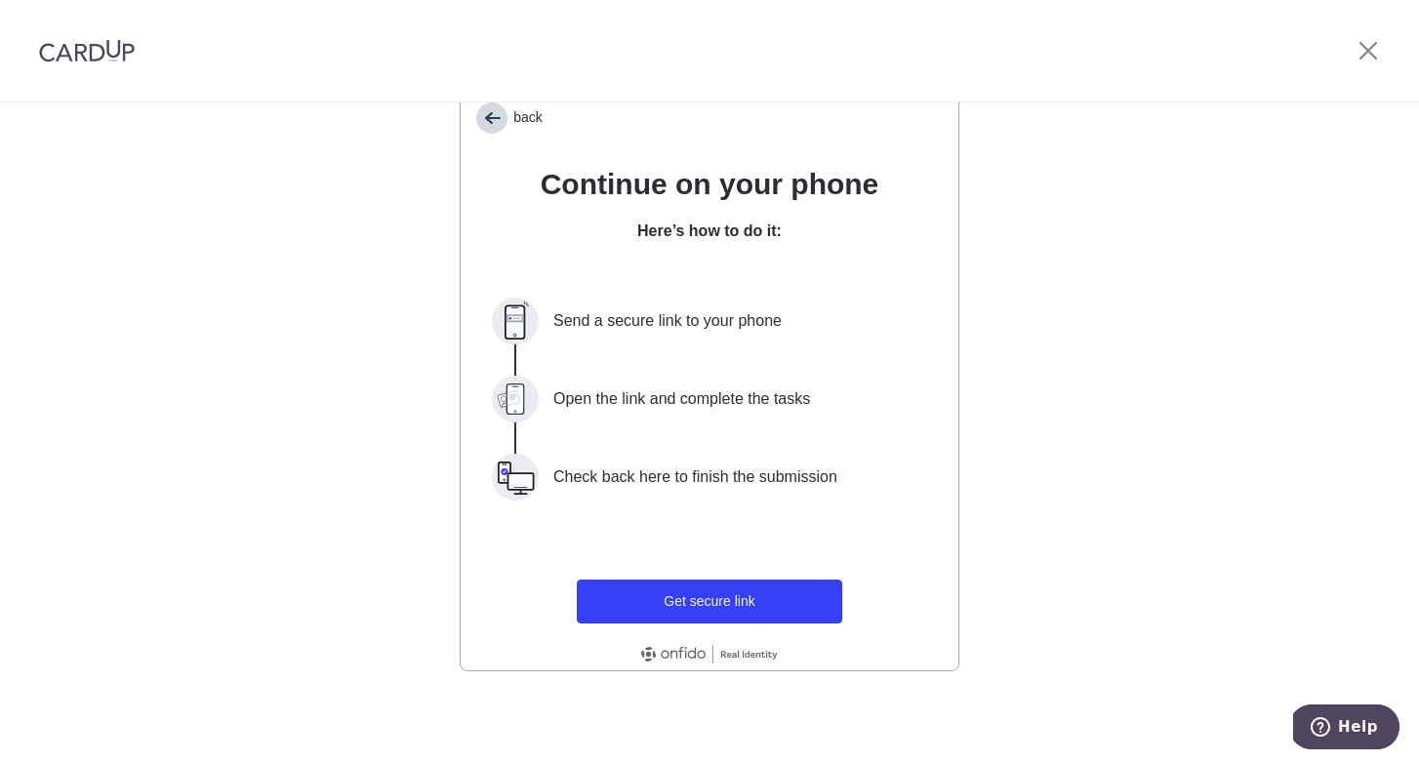
click at [496, 116] on span "back" at bounding box center [491, 117] width 31 height 31
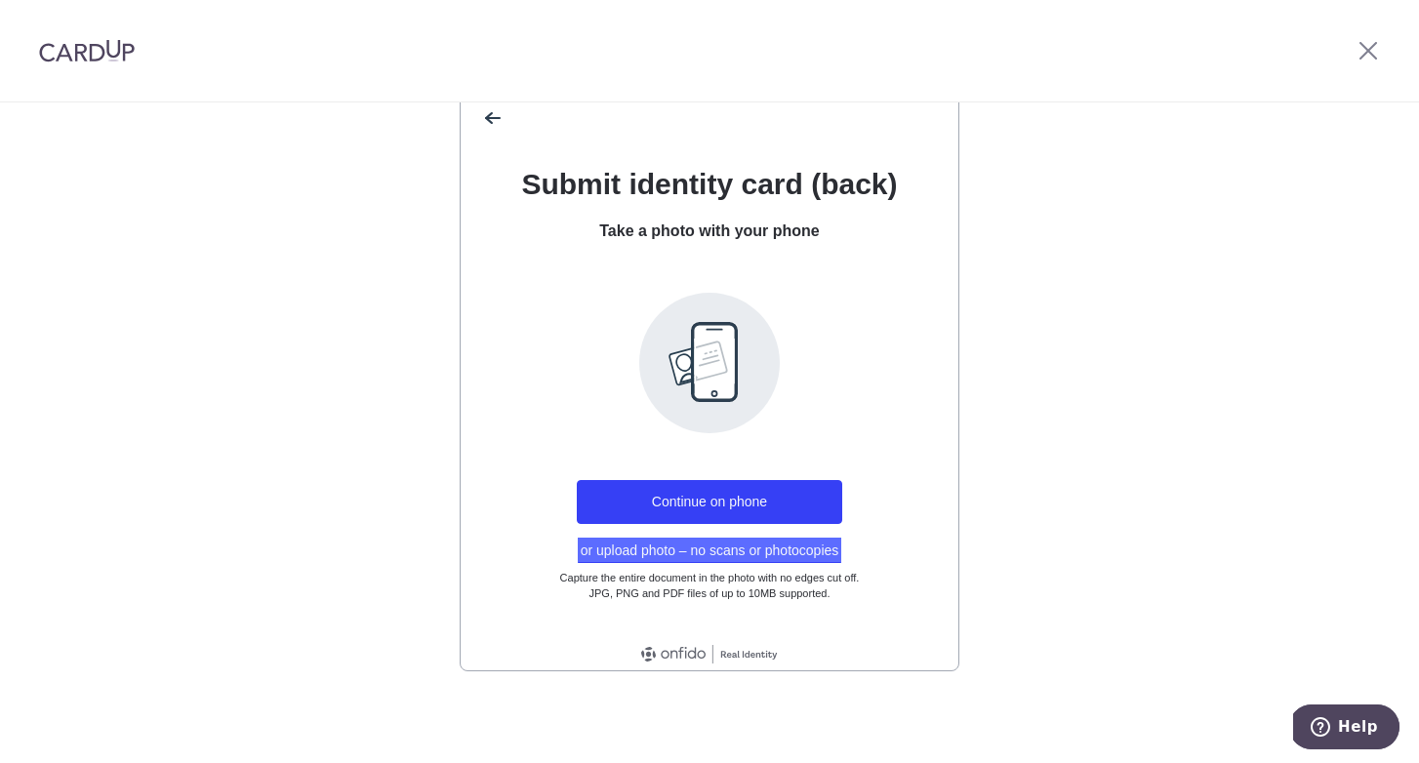
click at [698, 558] on button "or upload photo – no scans or photocopies" at bounding box center [710, 550] width 264 height 25
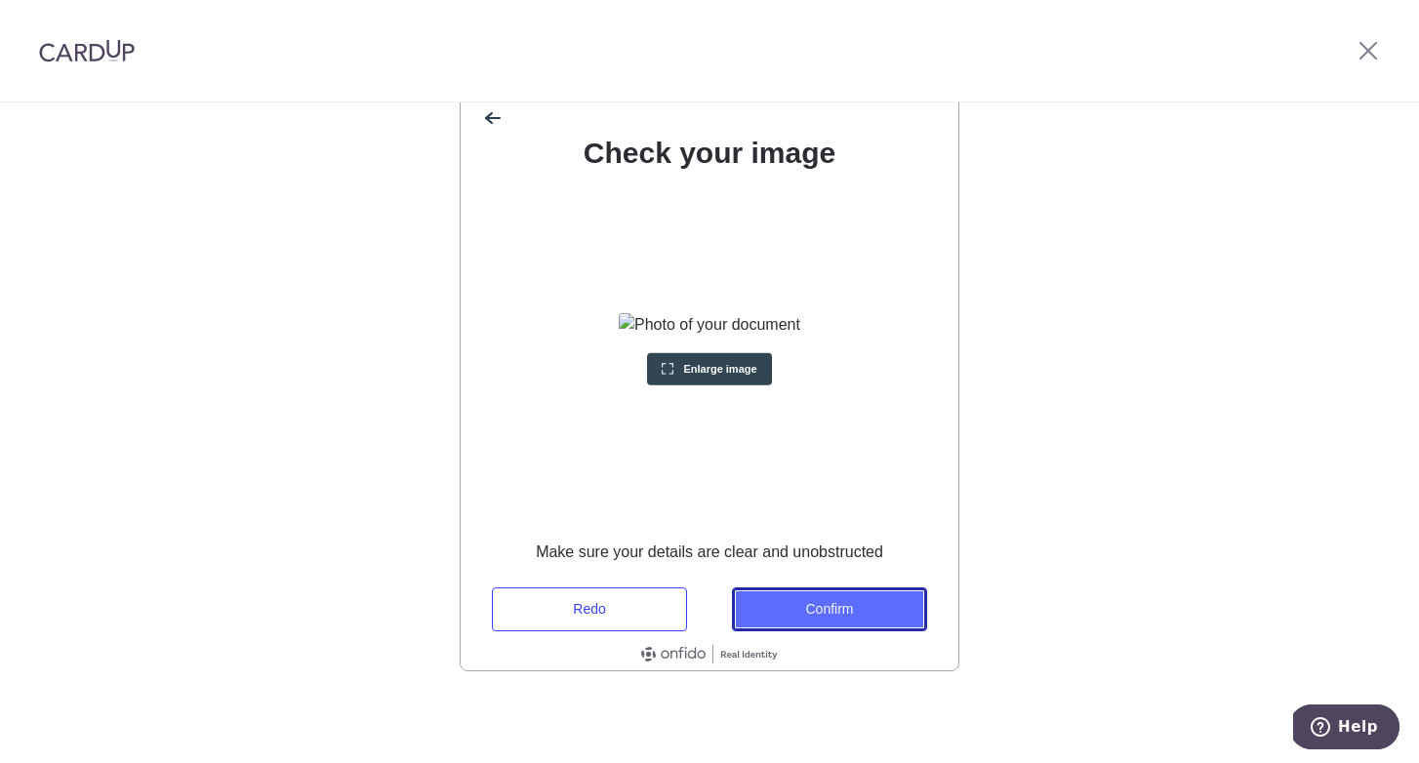
click at [861, 605] on button "Confirm" at bounding box center [829, 610] width 195 height 44
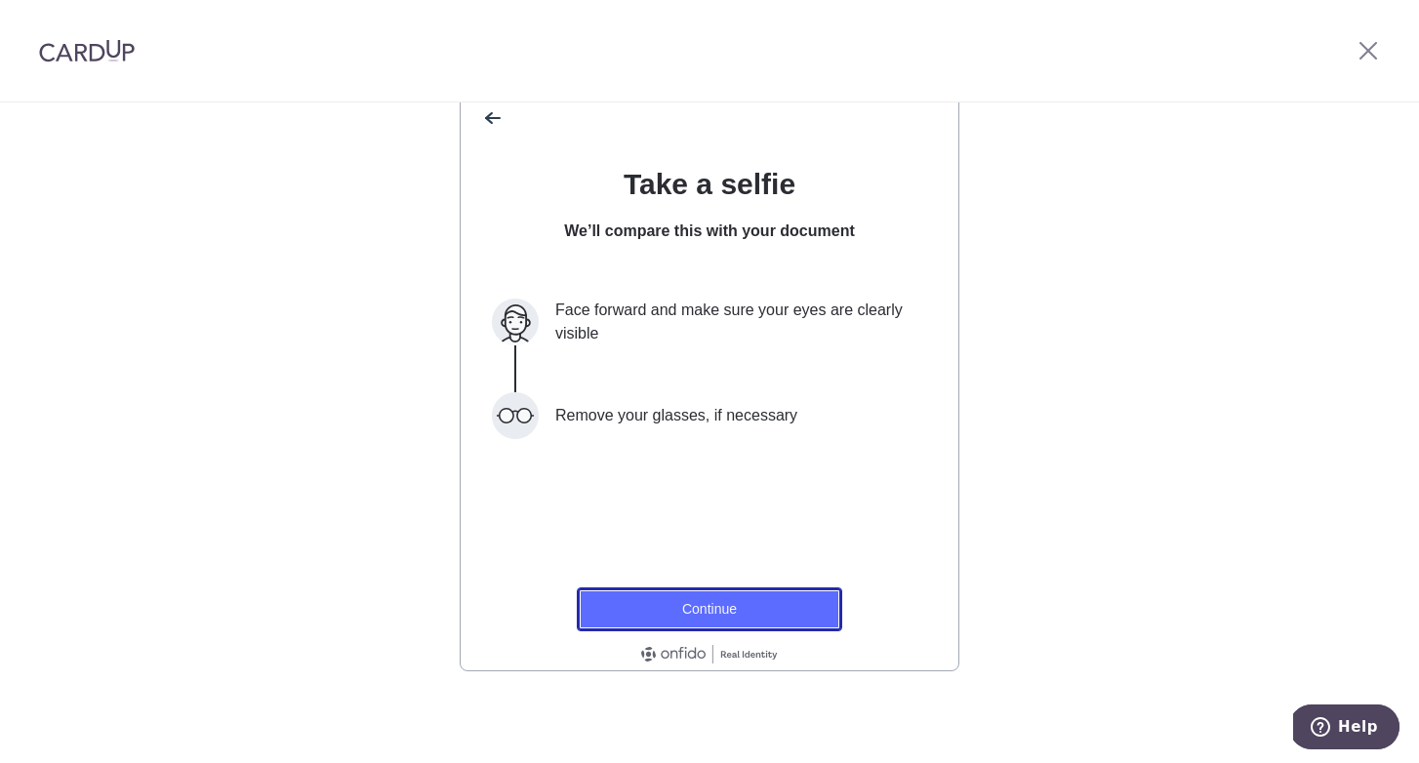
click at [741, 615] on button "Continue" at bounding box center [709, 610] width 265 height 44
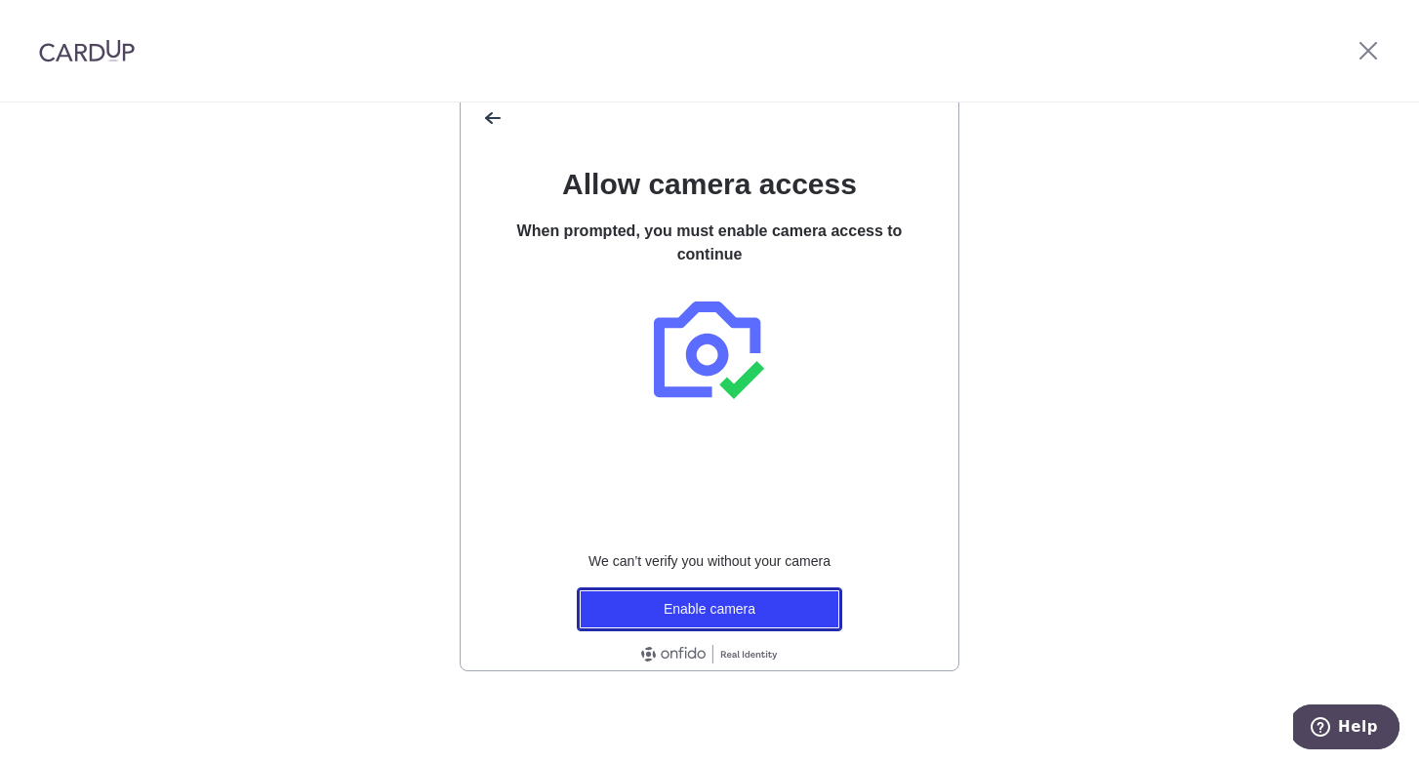
click at [741, 615] on button "Enable camera" at bounding box center [709, 610] width 265 height 44
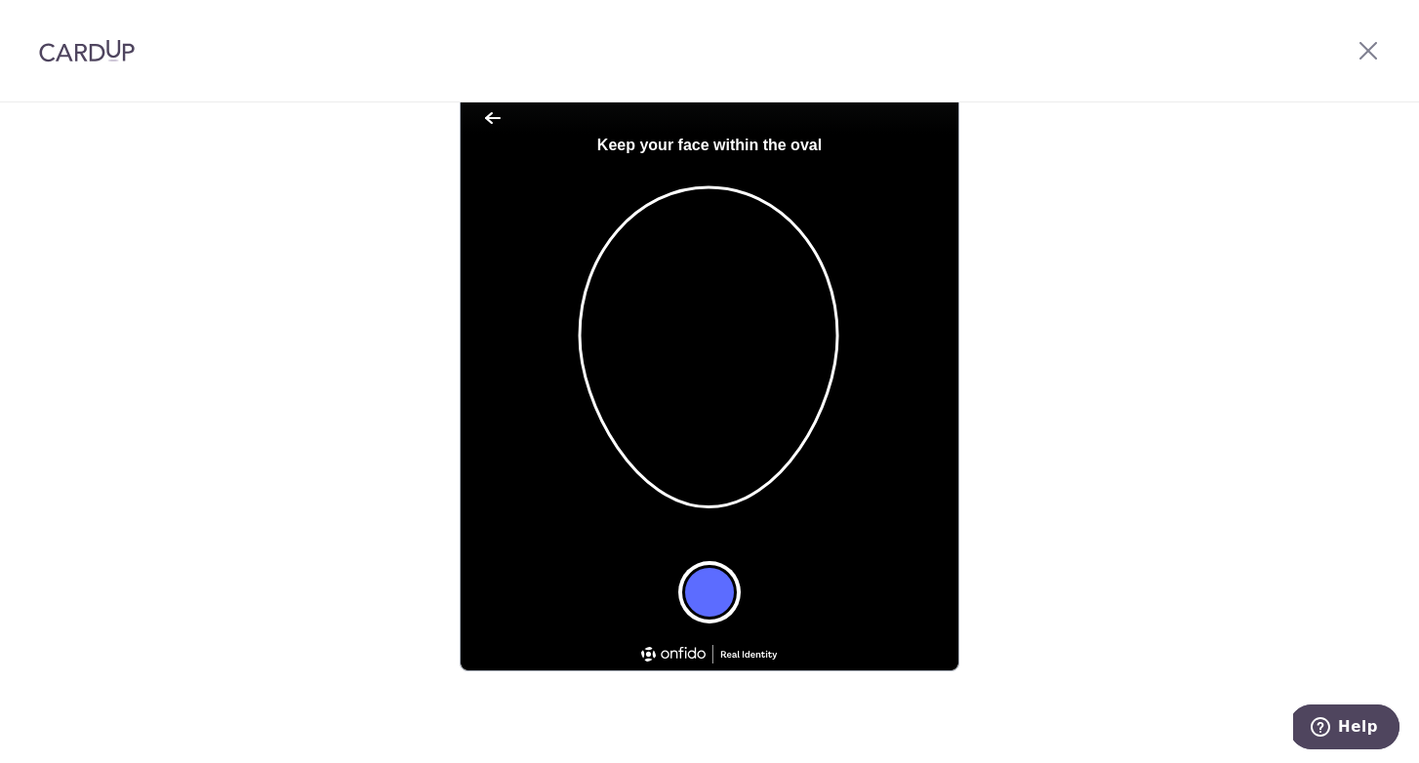
click at [710, 604] on button "Take a photo" at bounding box center [709, 592] width 55 height 55
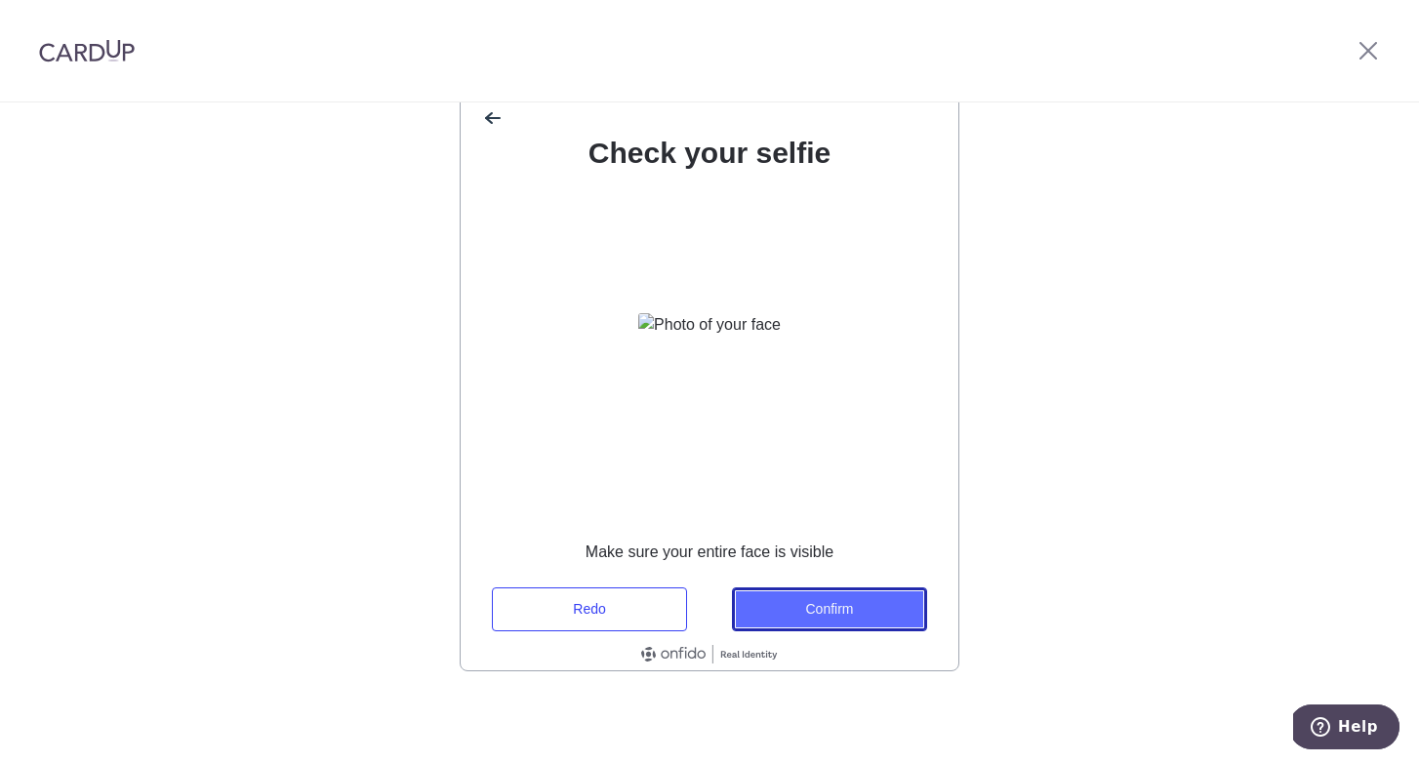
click at [837, 619] on button "Confirm" at bounding box center [829, 610] width 195 height 44
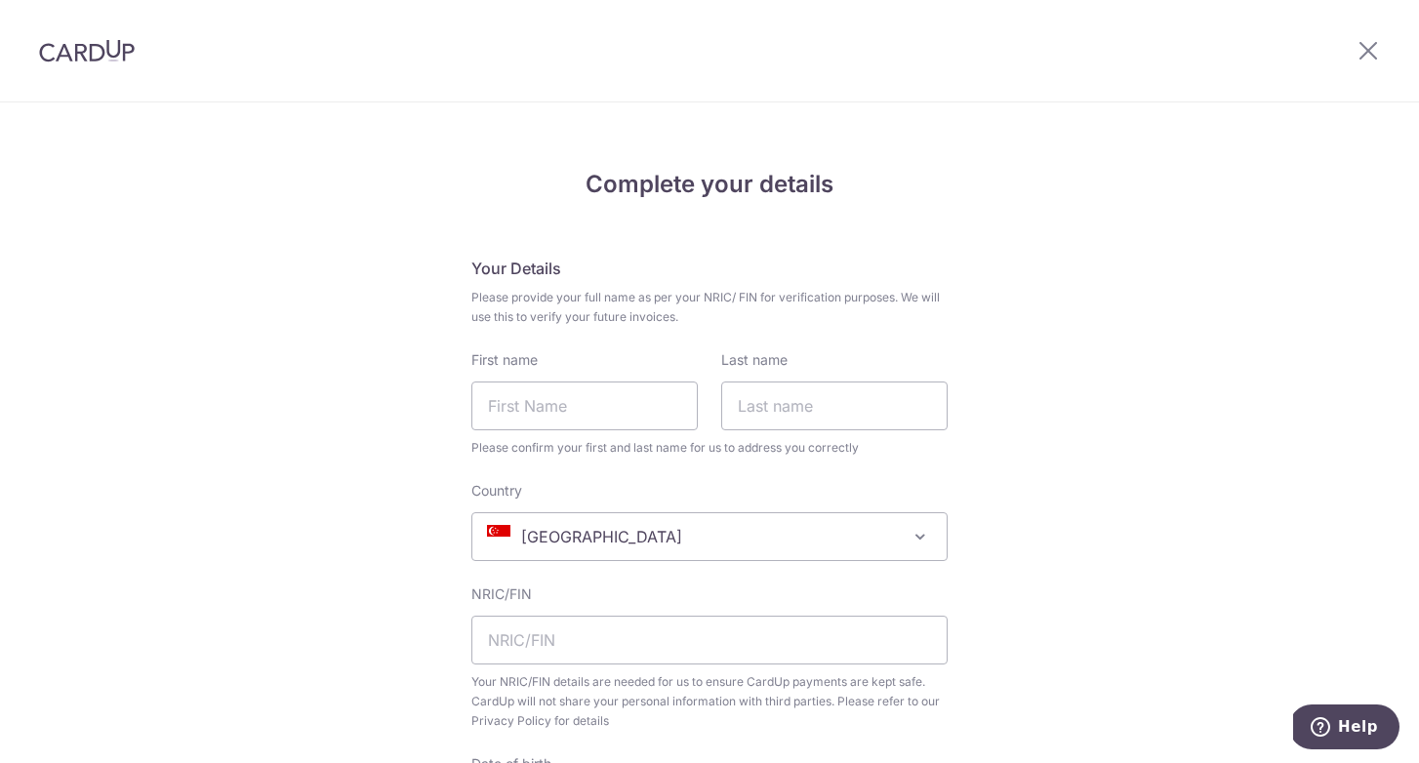
scroll to position [122, 0]
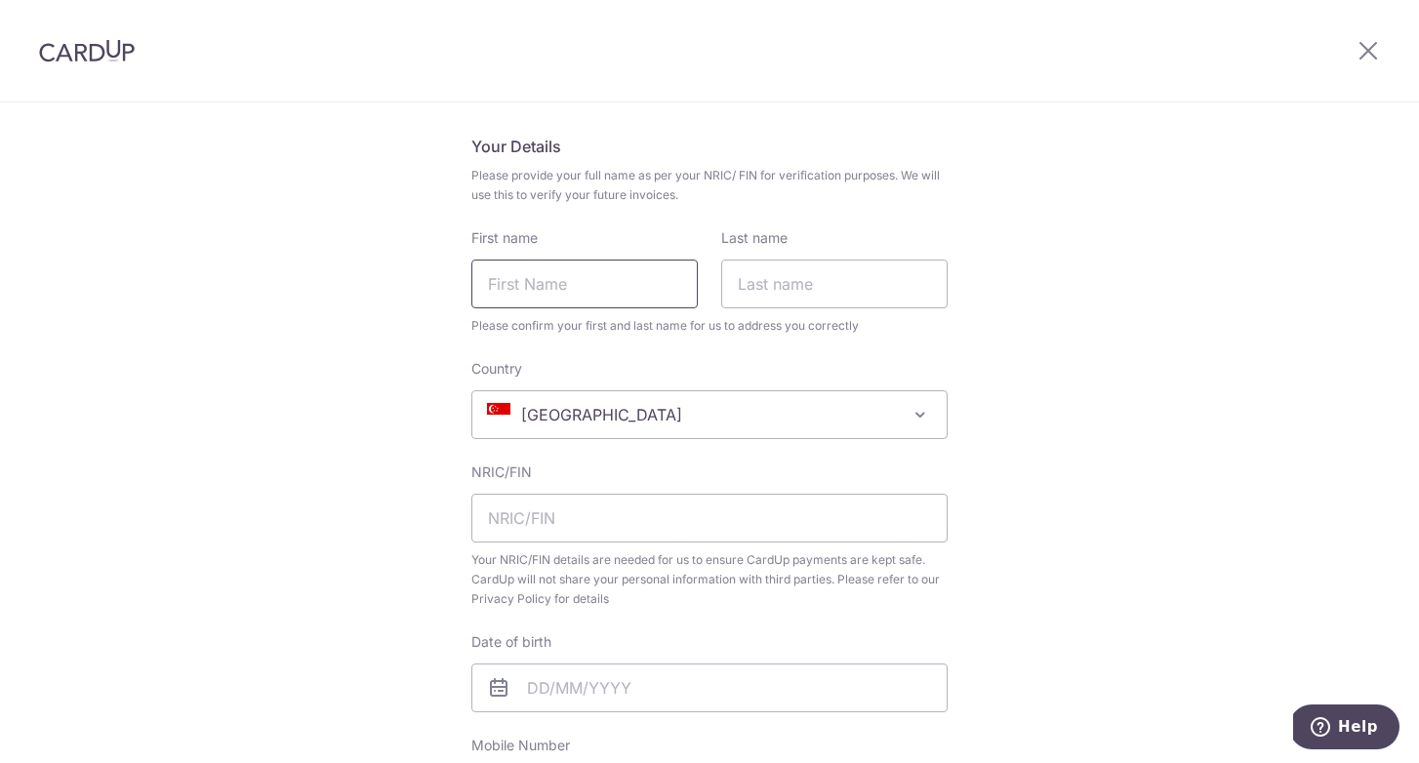
click at [564, 295] on input "First name" at bounding box center [584, 284] width 226 height 49
type input "Fadilah"
type input "Karlan"
select select "65"
type input "86121284"
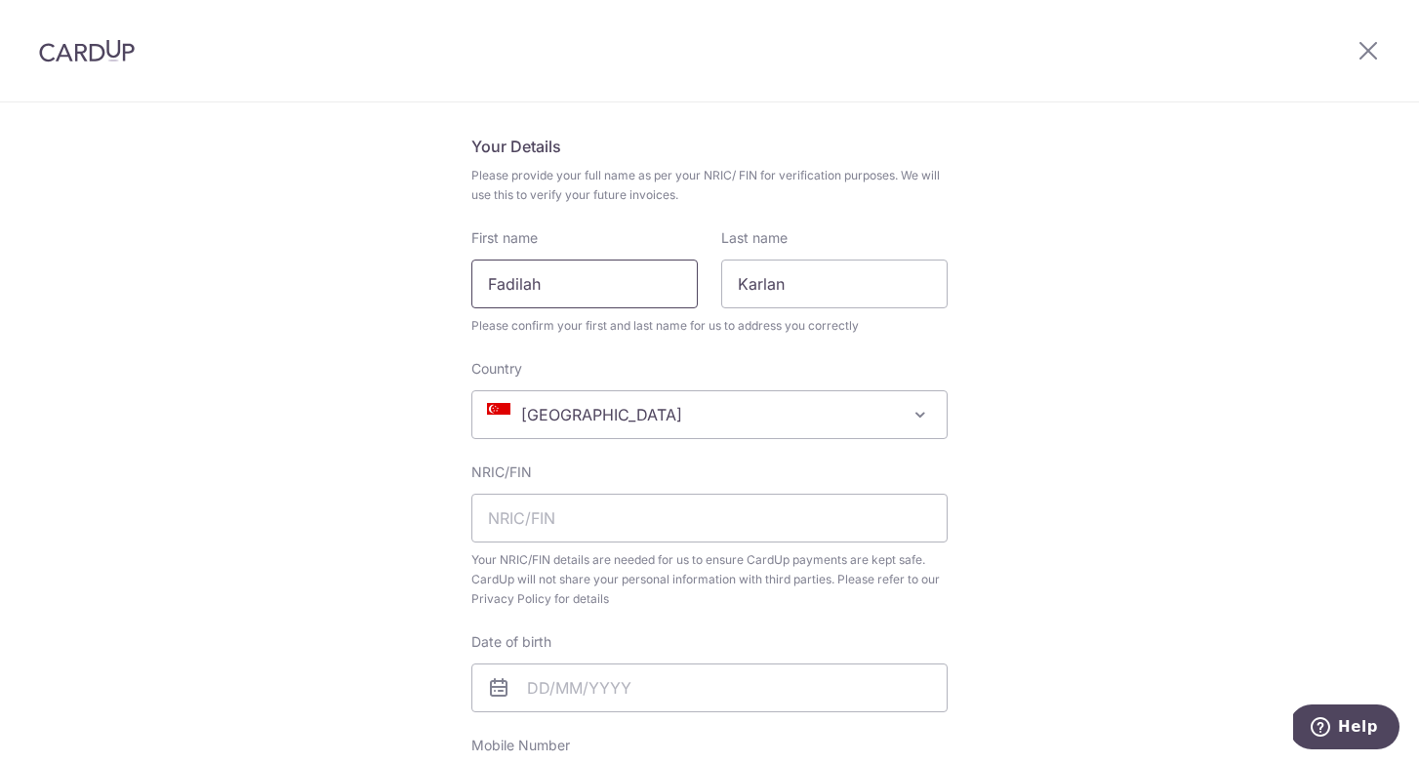
type input "18 clementi ave 1"
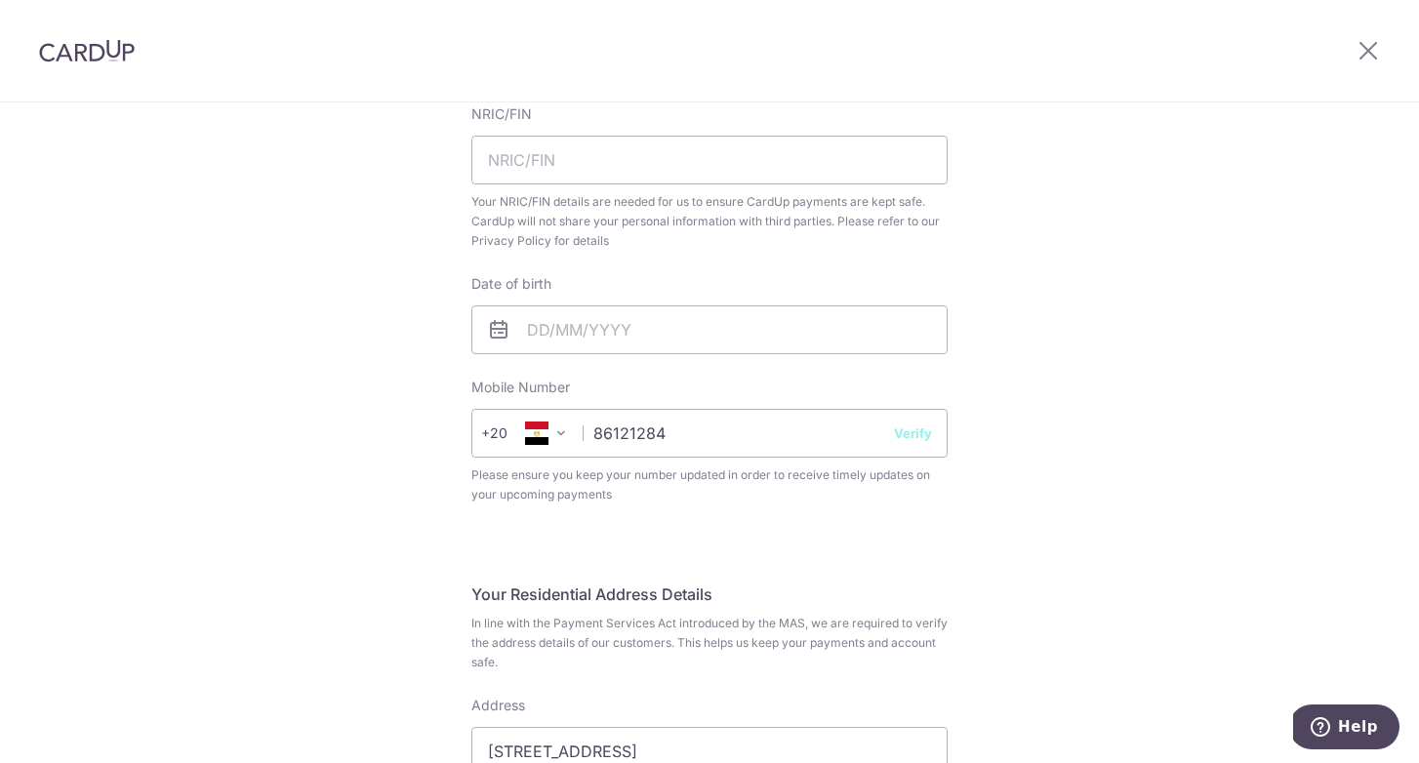
click at [504, 436] on span "+20" at bounding box center [507, 433] width 53 height 23
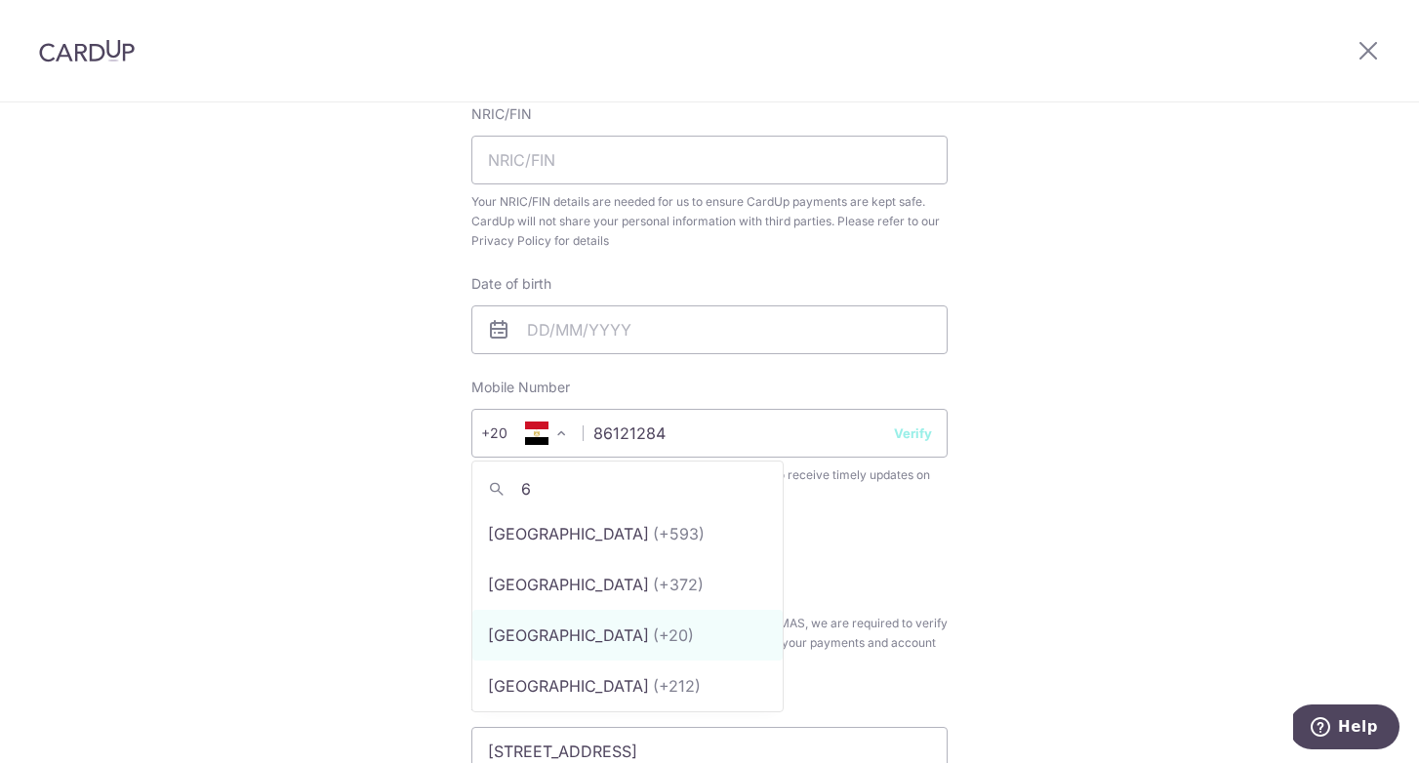
scroll to position [0, 0]
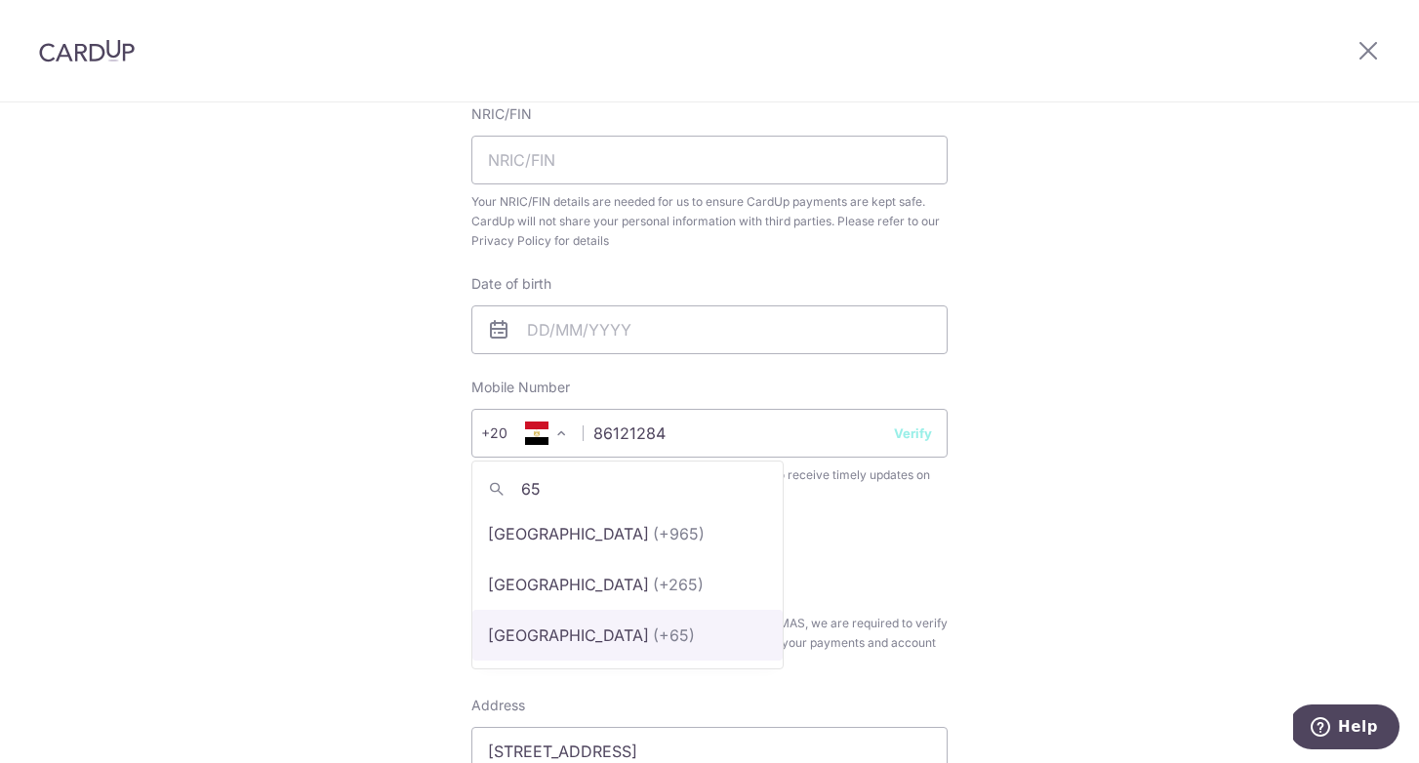
type input "65"
select select "199"
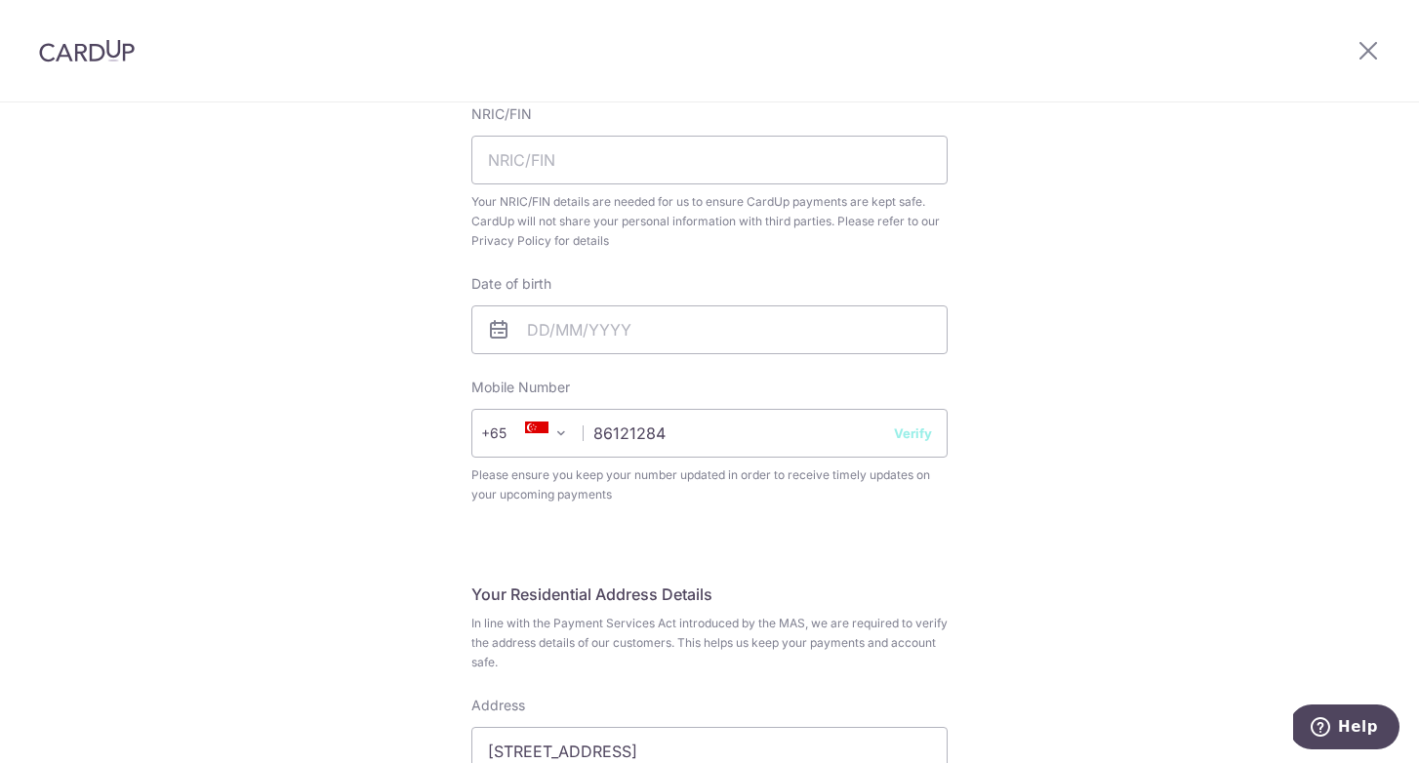
click at [921, 437] on button "Verify" at bounding box center [913, 434] width 38 height 20
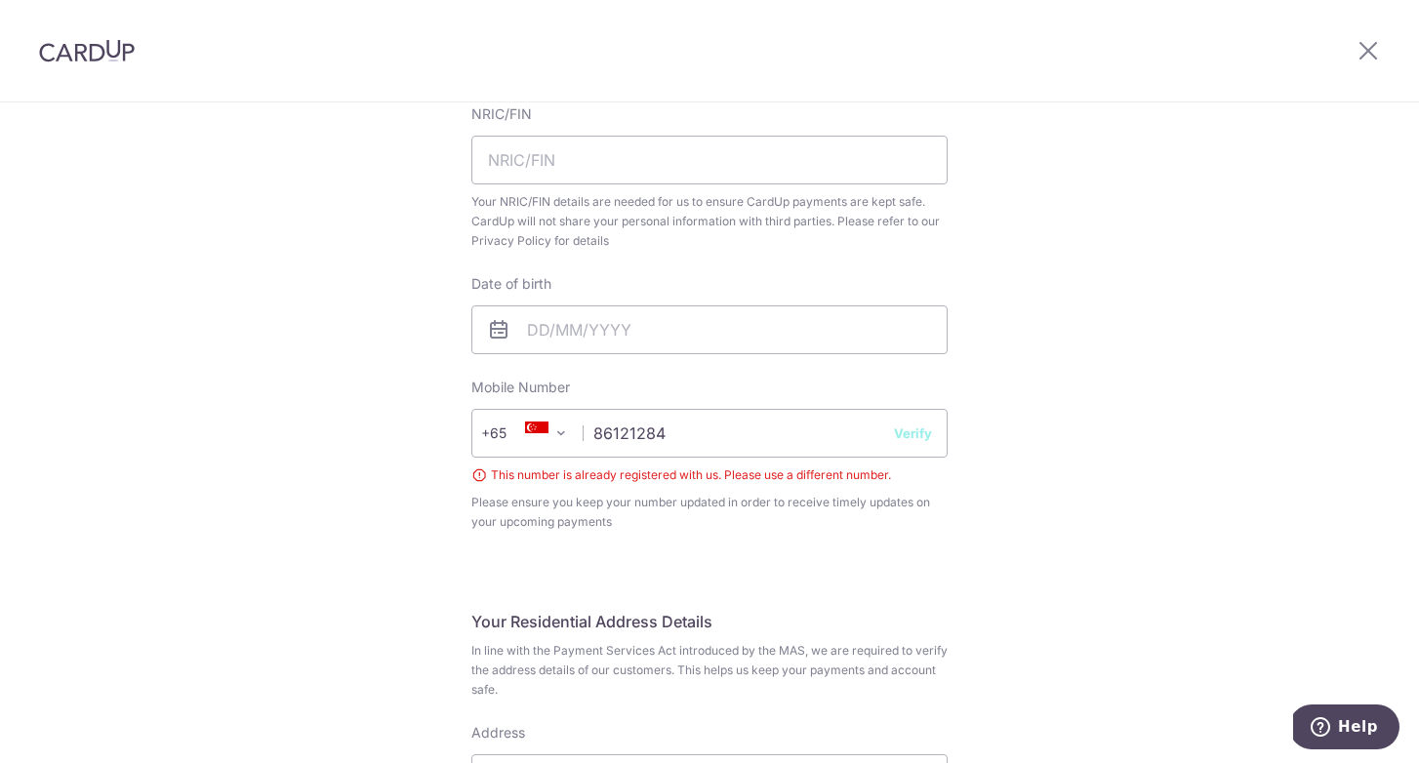
click at [1008, 446] on div "Complete your details Your Details Please provide your full name as per your NR…" at bounding box center [709, 677] width 1419 height 2109
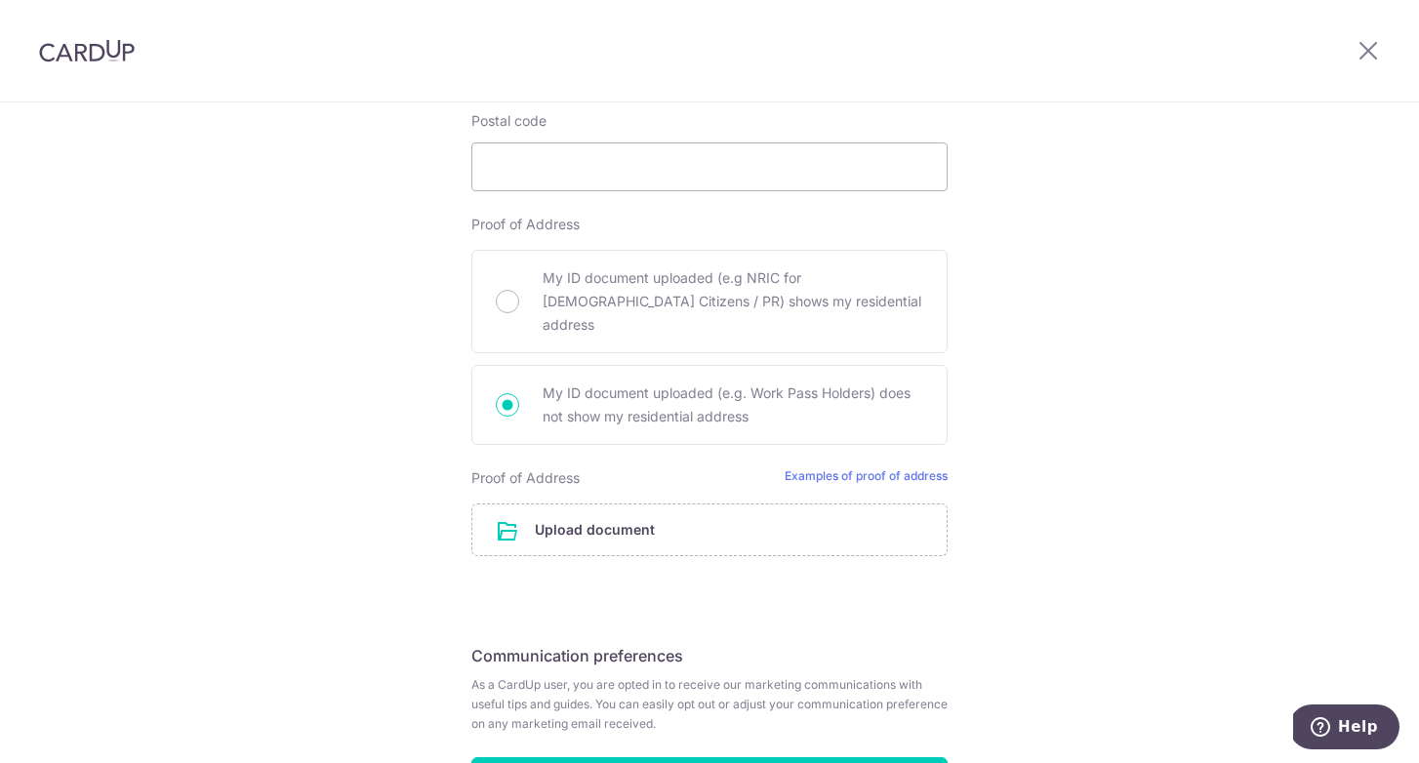
scroll to position [1297, 0]
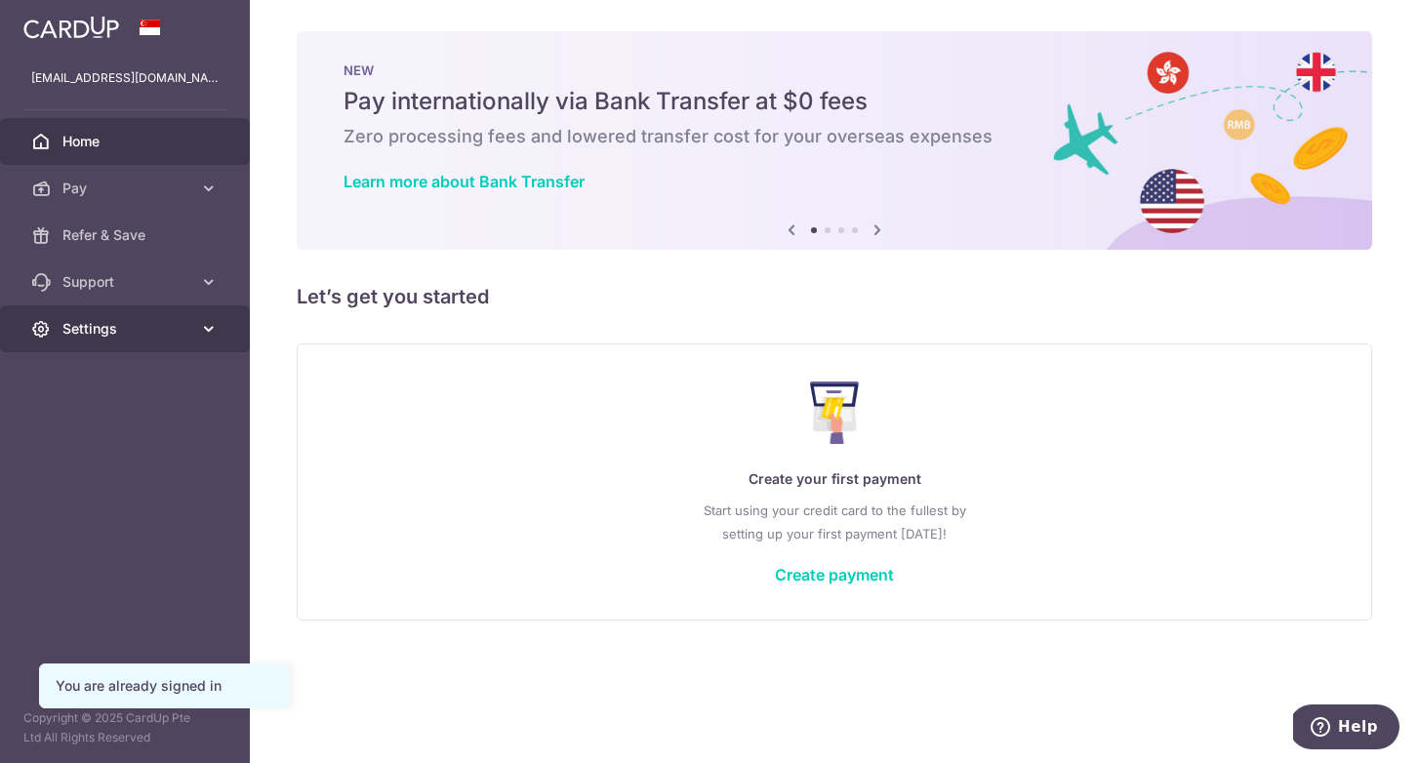
click at [191, 331] on link "Settings" at bounding box center [125, 328] width 250 height 47
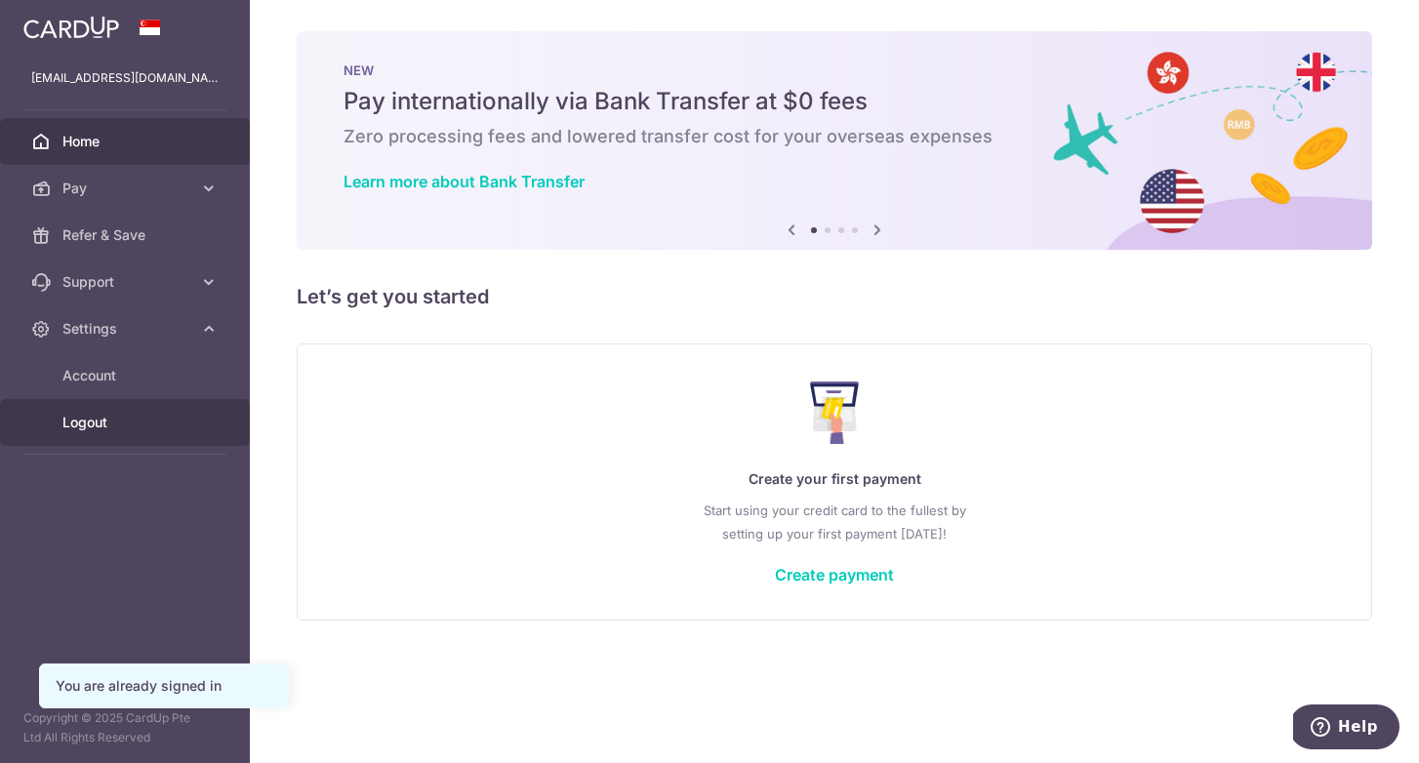
click at [95, 416] on span "Logout" at bounding box center [126, 423] width 129 height 20
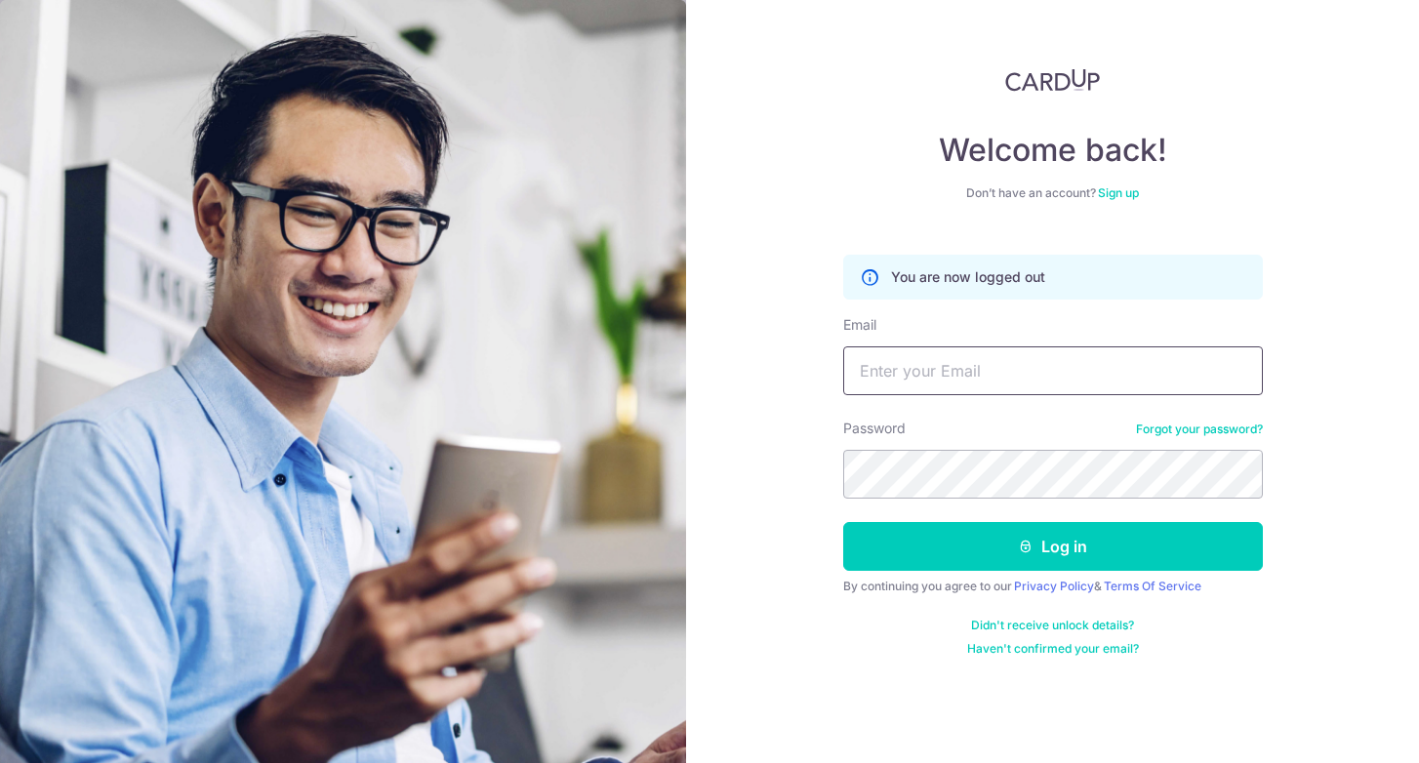
click at [1026, 369] on input "Email" at bounding box center [1053, 370] width 420 height 49
type input "[EMAIL_ADDRESS][DOMAIN_NAME]"
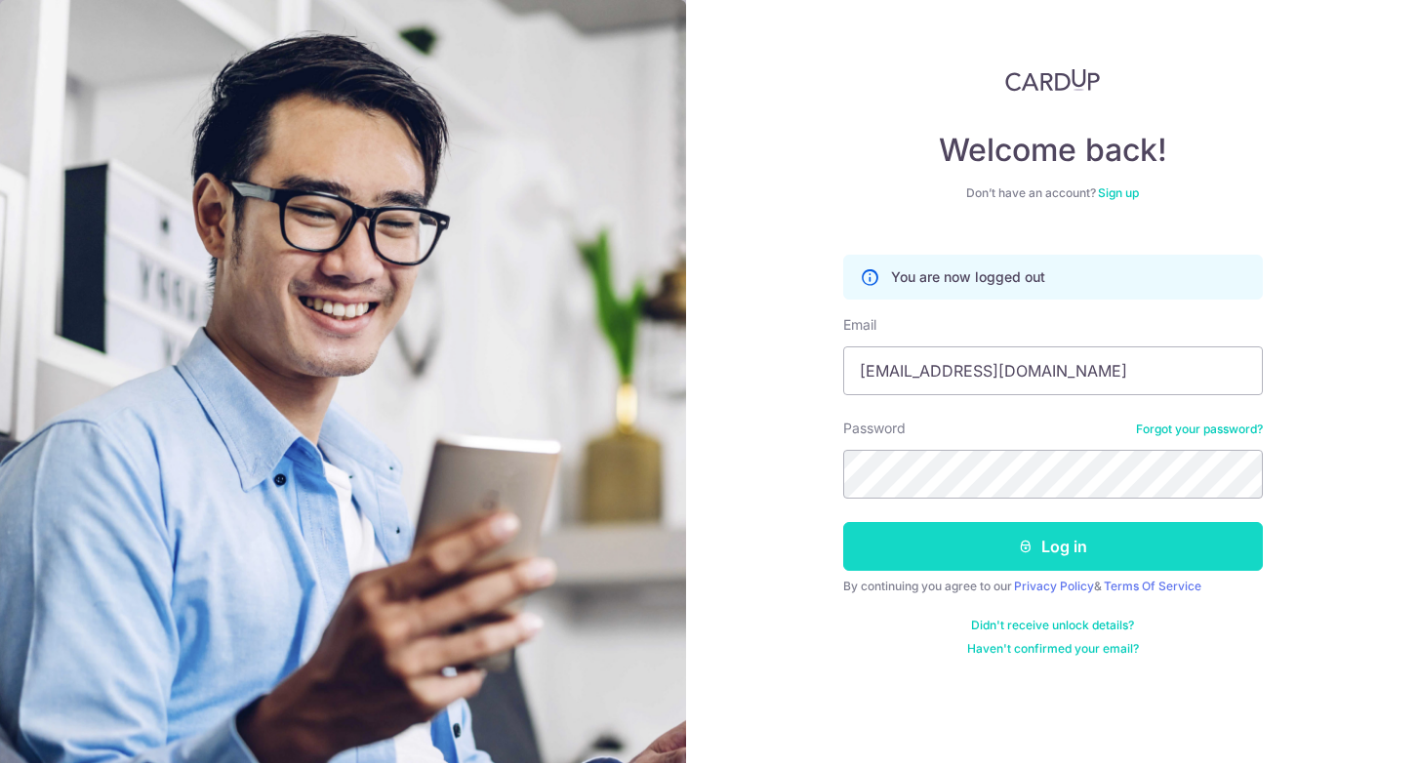
click at [1063, 554] on button "Log in" at bounding box center [1053, 546] width 420 height 49
